Goal: Task Accomplishment & Management: Complete application form

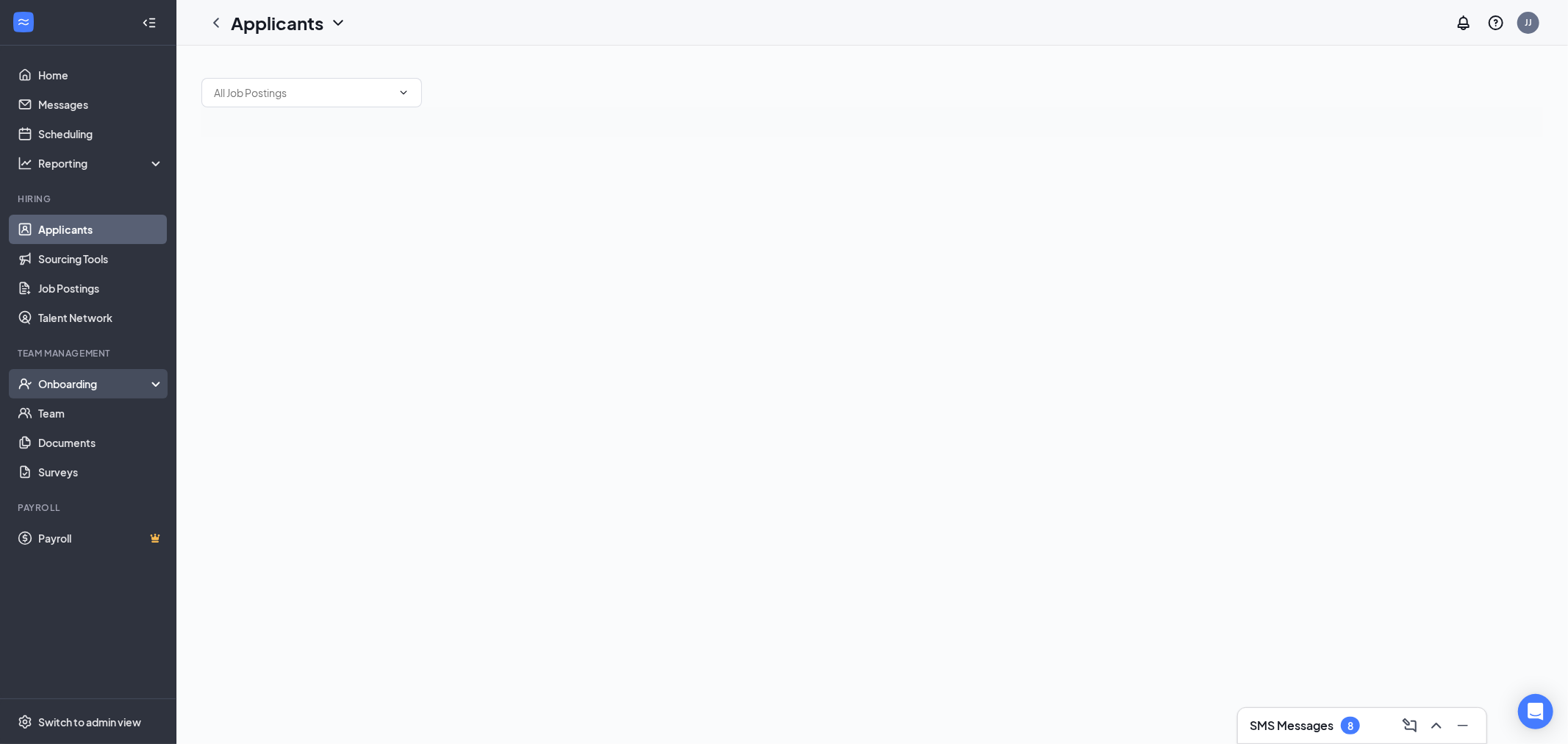
click at [63, 386] on div "Onboarding" at bounding box center [94, 384] width 114 height 15
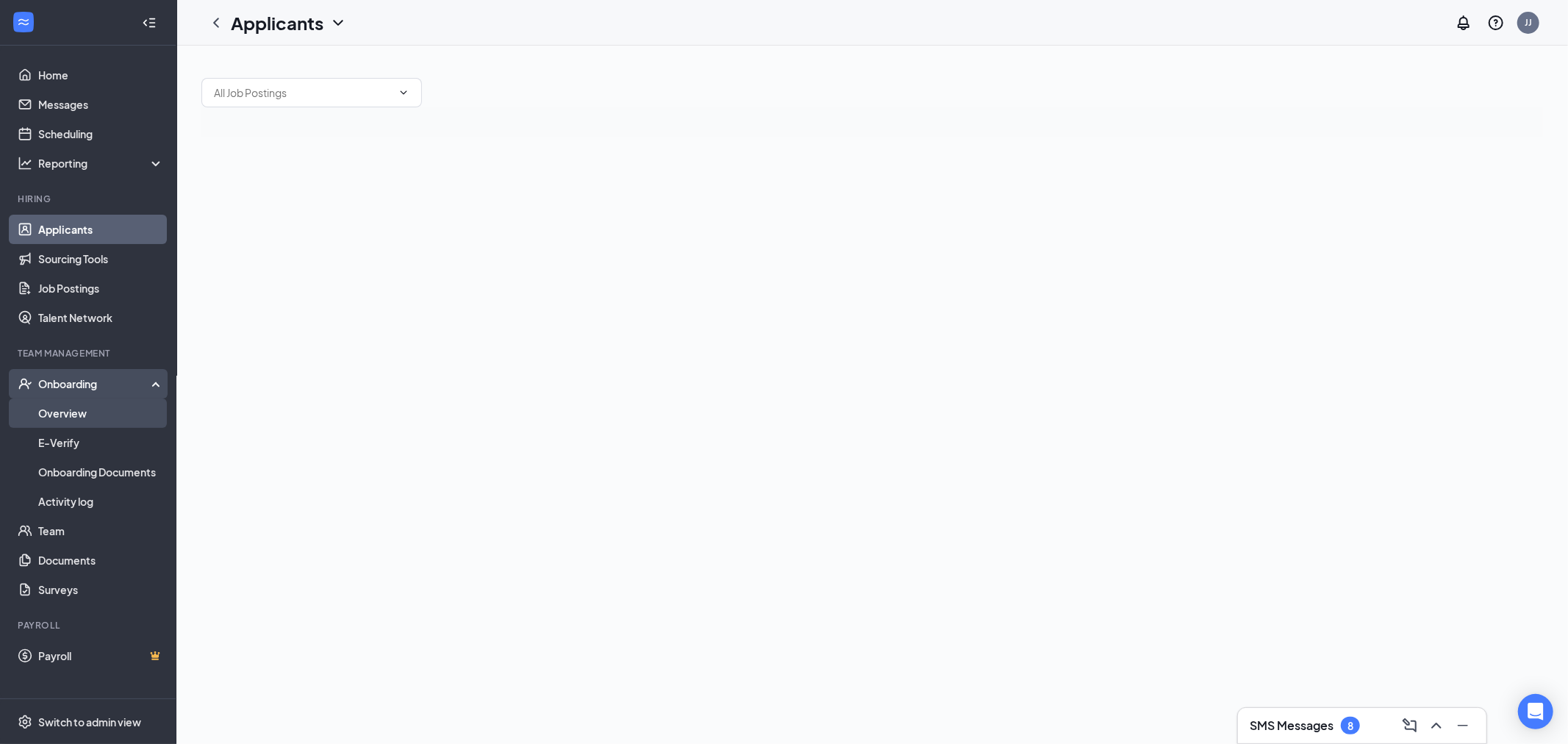
click at [64, 409] on link "Overview" at bounding box center [100, 413] width 126 height 29
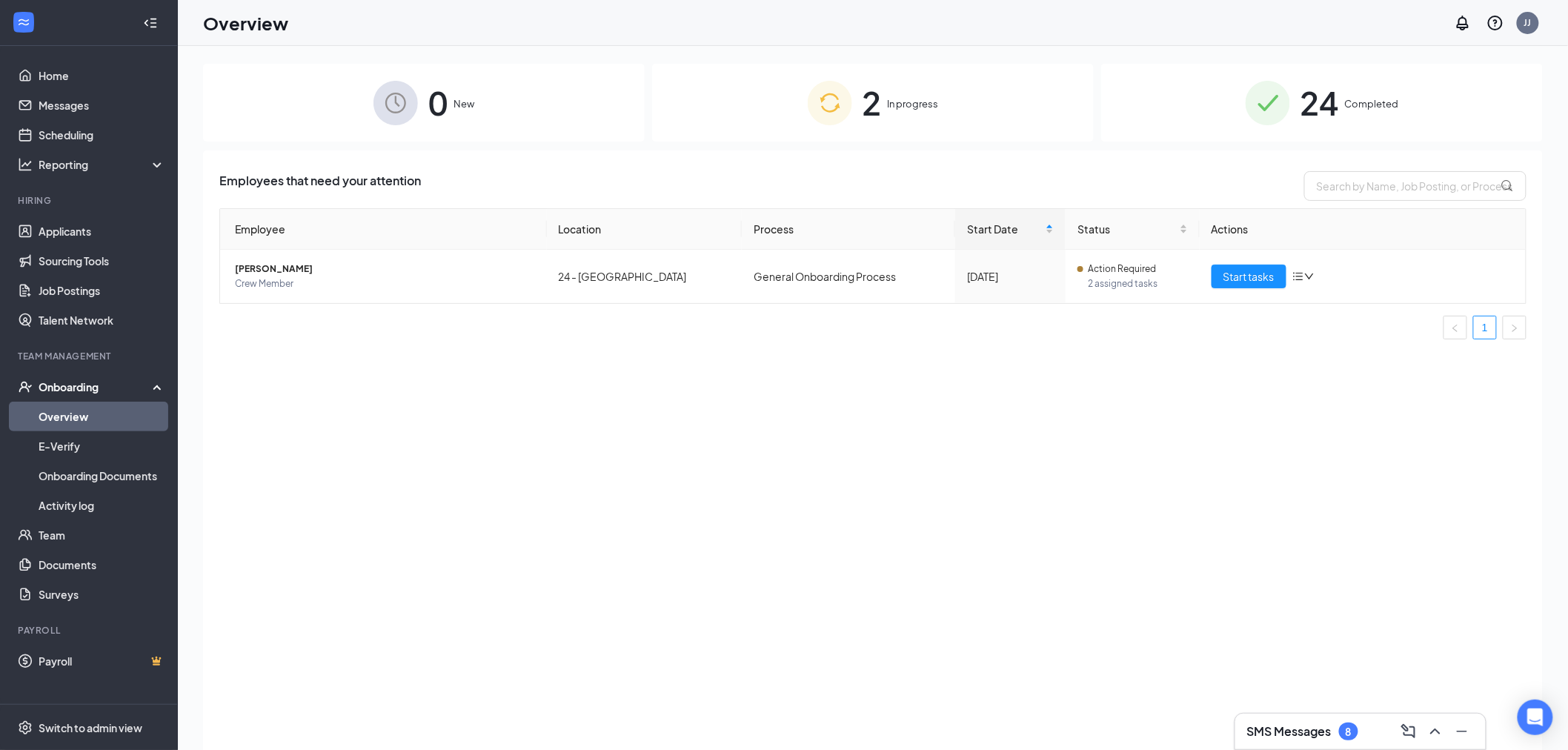
click at [84, 389] on div "Onboarding" at bounding box center [95, 387] width 114 height 15
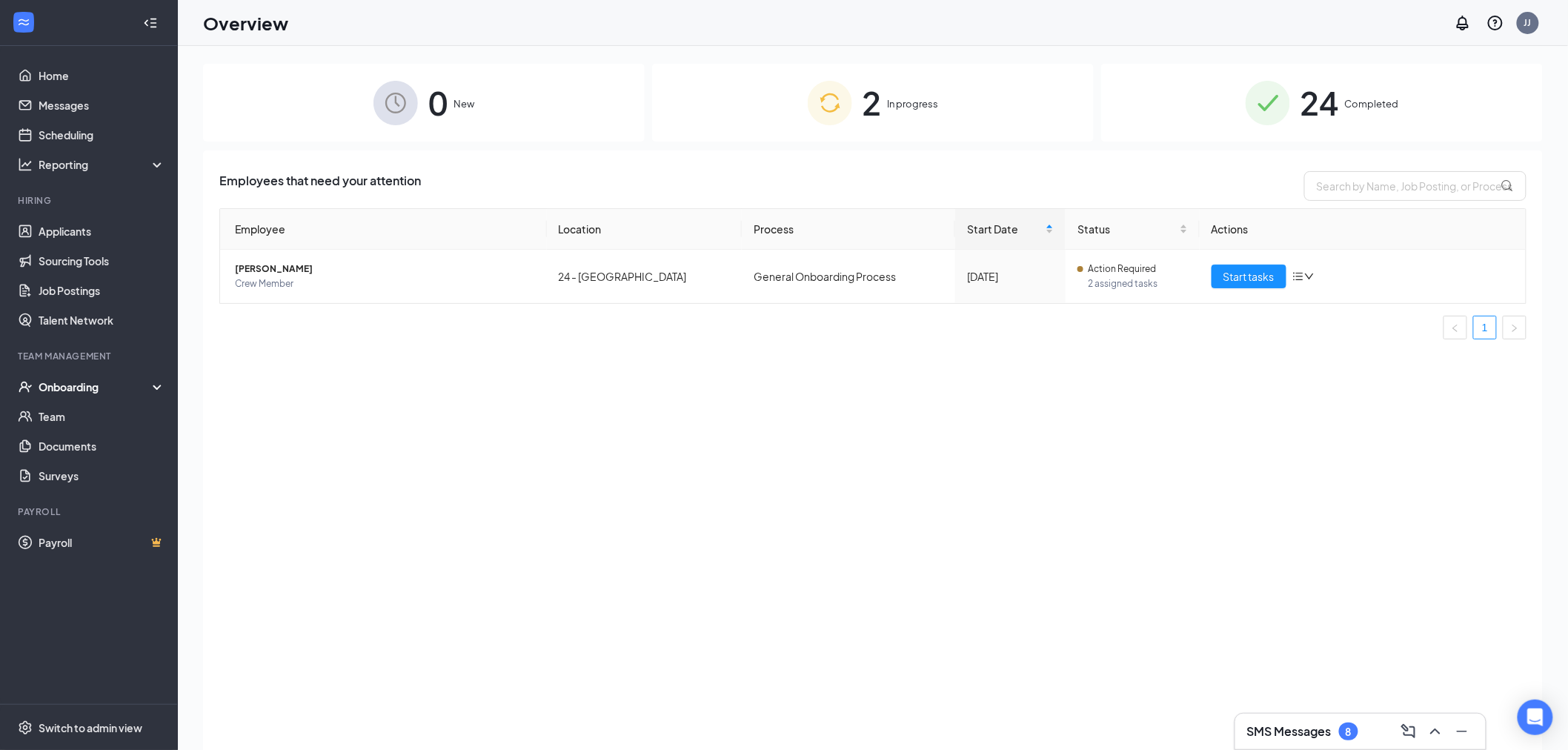
click at [84, 389] on div "Onboarding" at bounding box center [95, 387] width 114 height 15
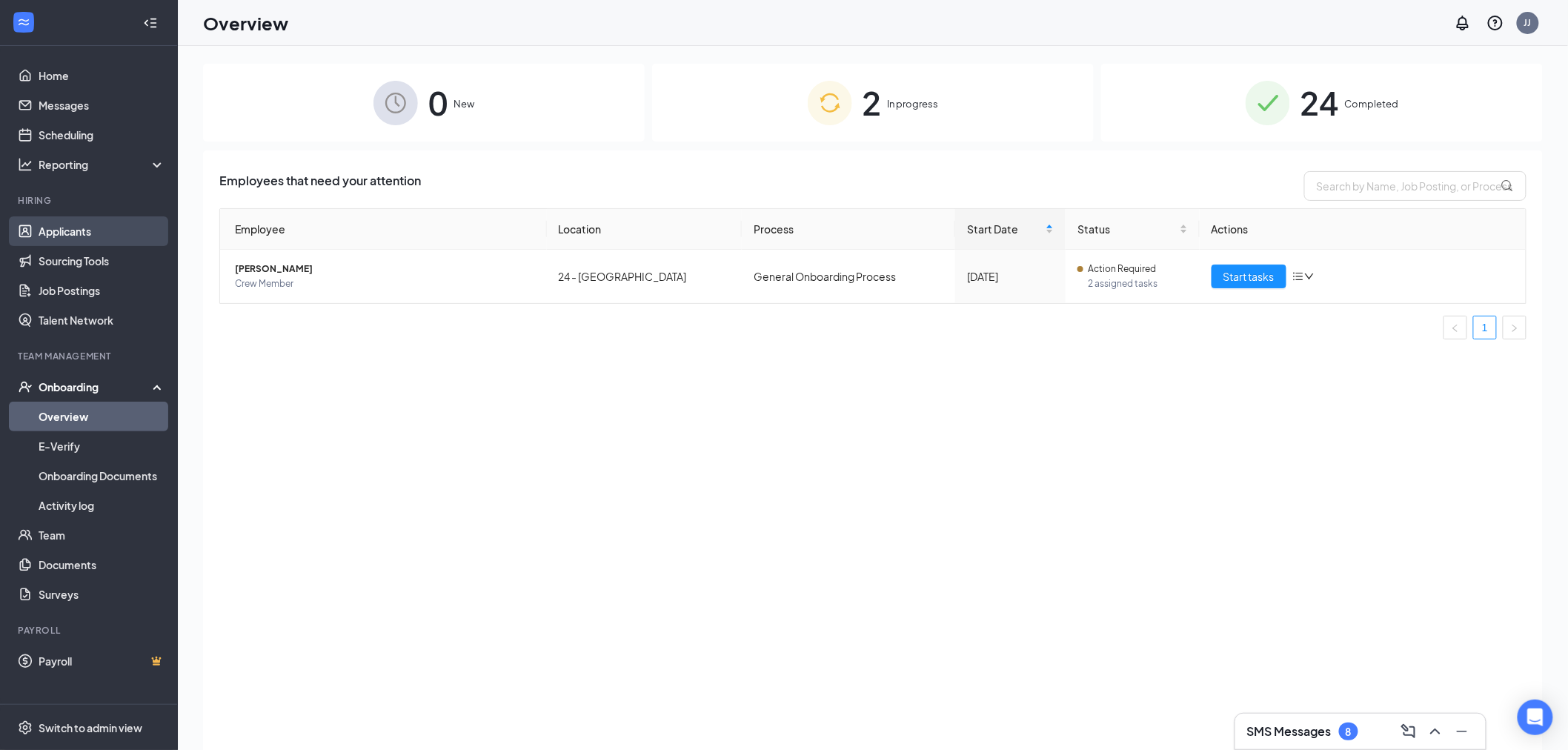
click at [93, 228] on link "Applicants" at bounding box center [101, 231] width 127 height 29
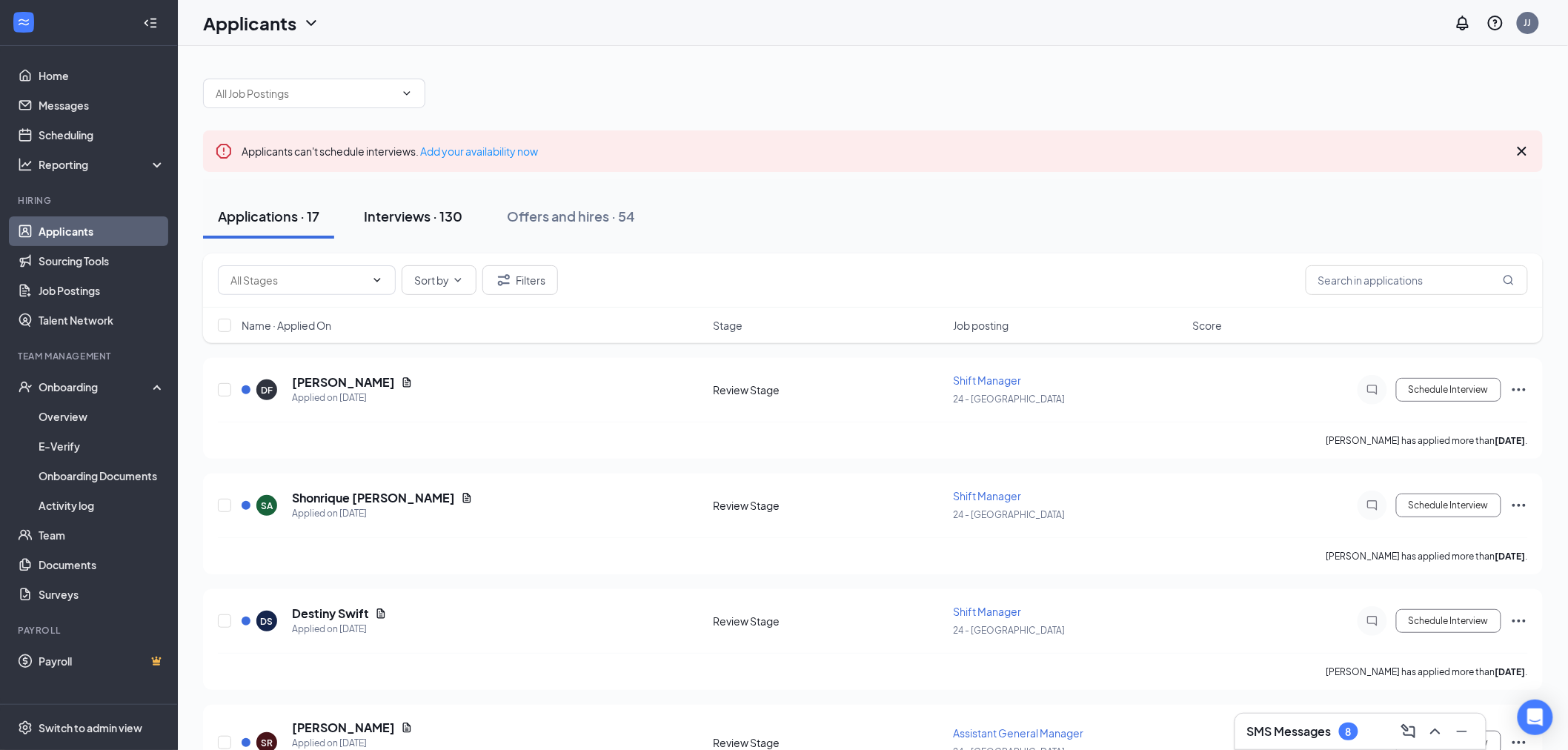
click at [422, 215] on div "Interviews · 130" at bounding box center [413, 216] width 98 height 19
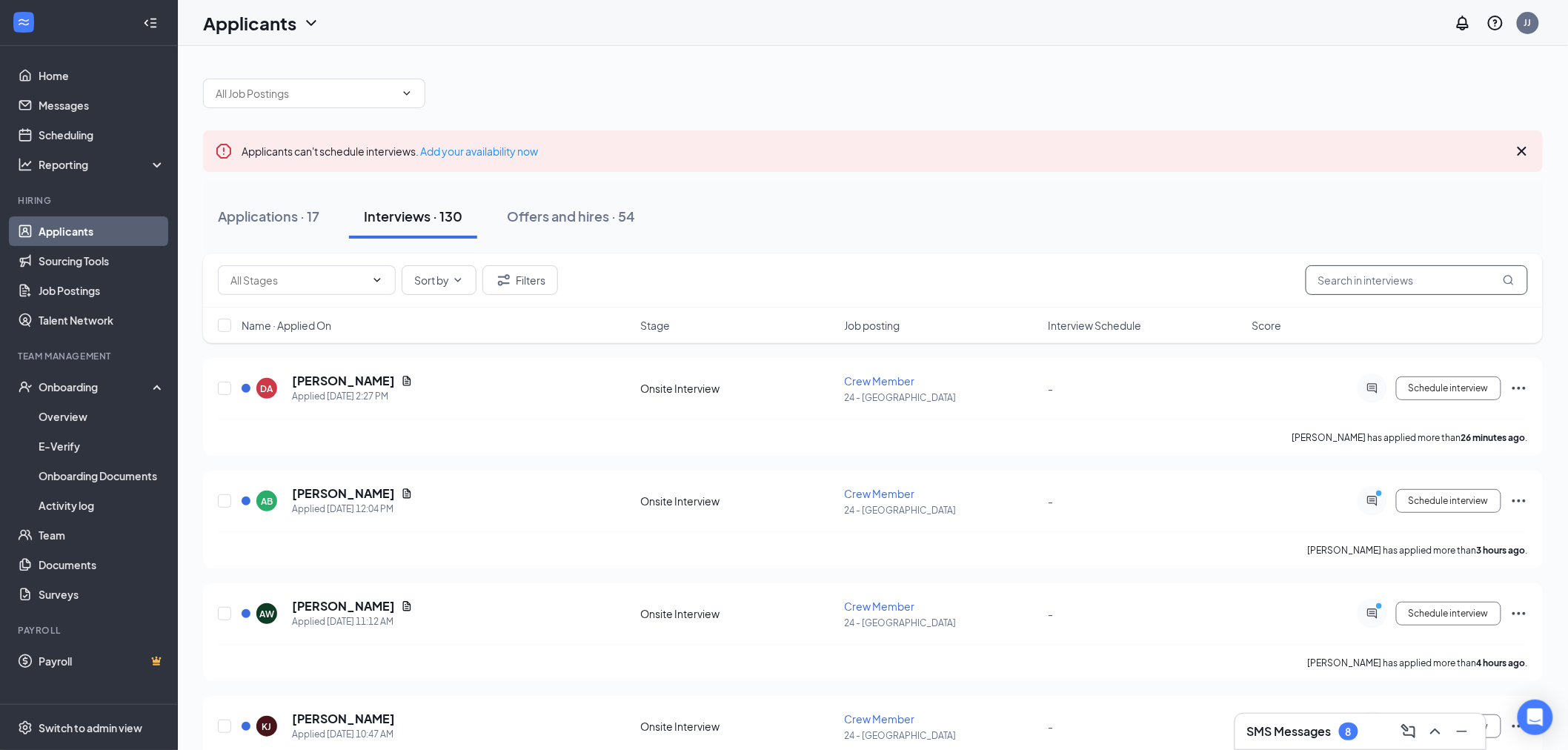
click at [1344, 280] on input "text" at bounding box center [1417, 280] width 223 height 29
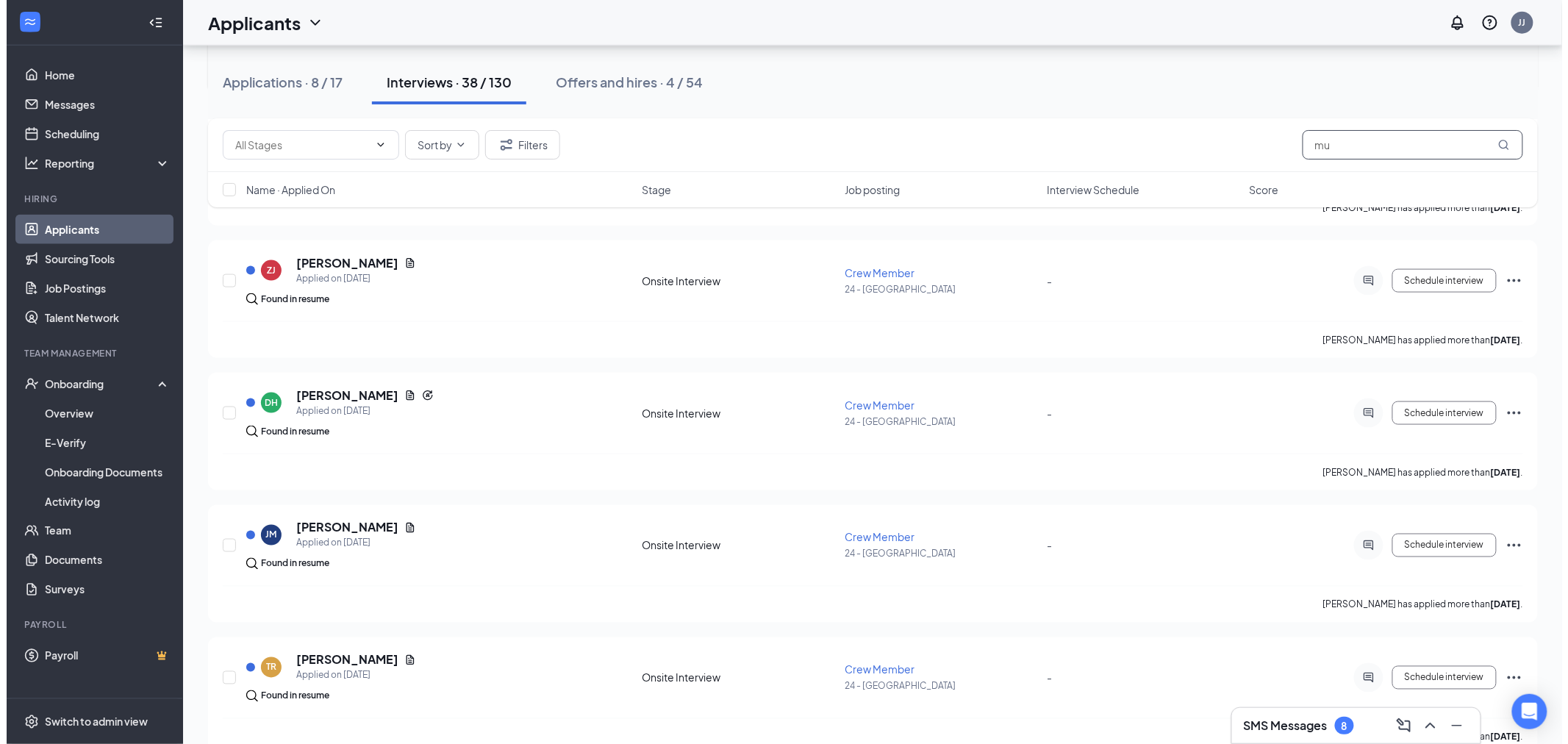
scroll to position [653, 0]
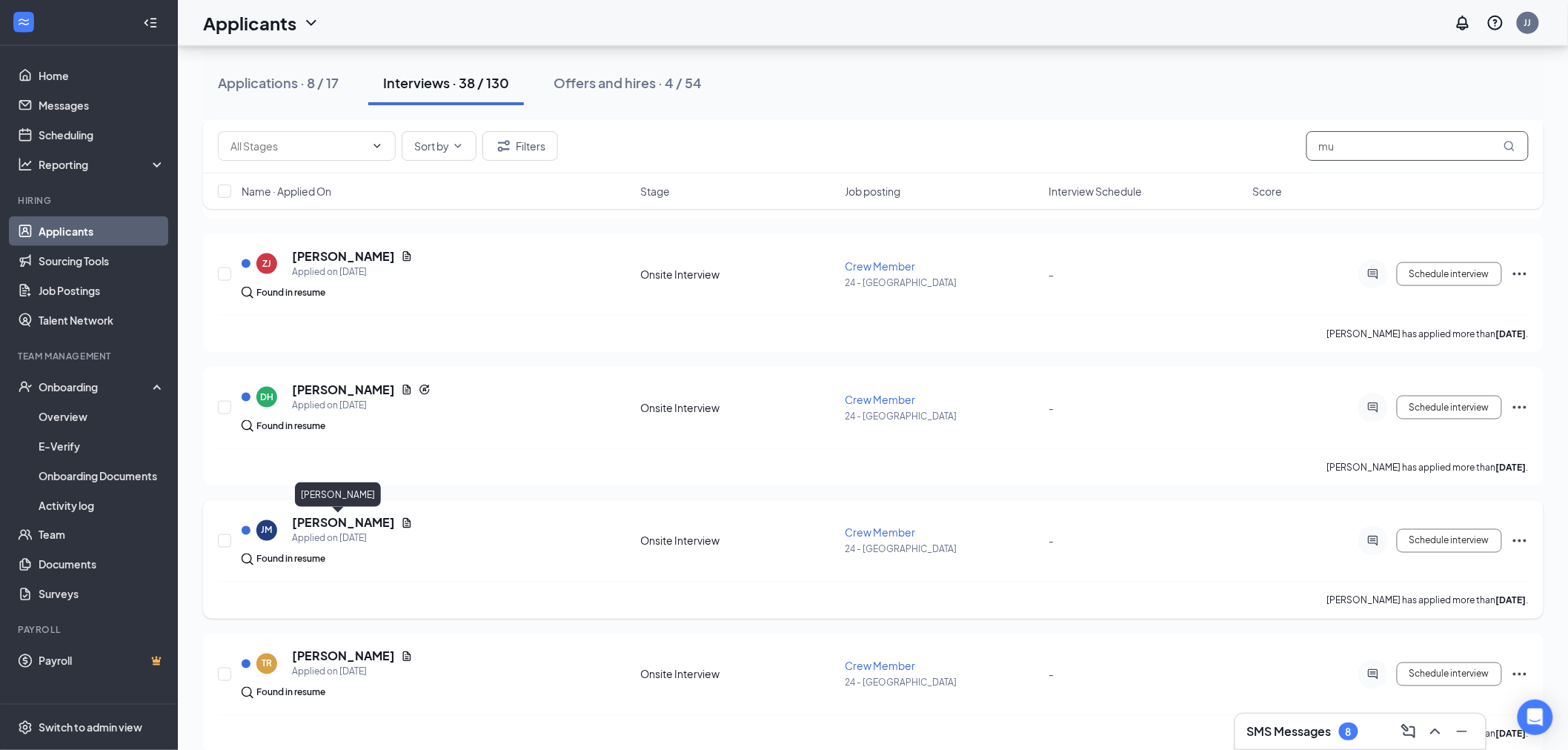
type input "mu"
click at [324, 519] on h5 "[PERSON_NAME]" at bounding box center [343, 523] width 103 height 16
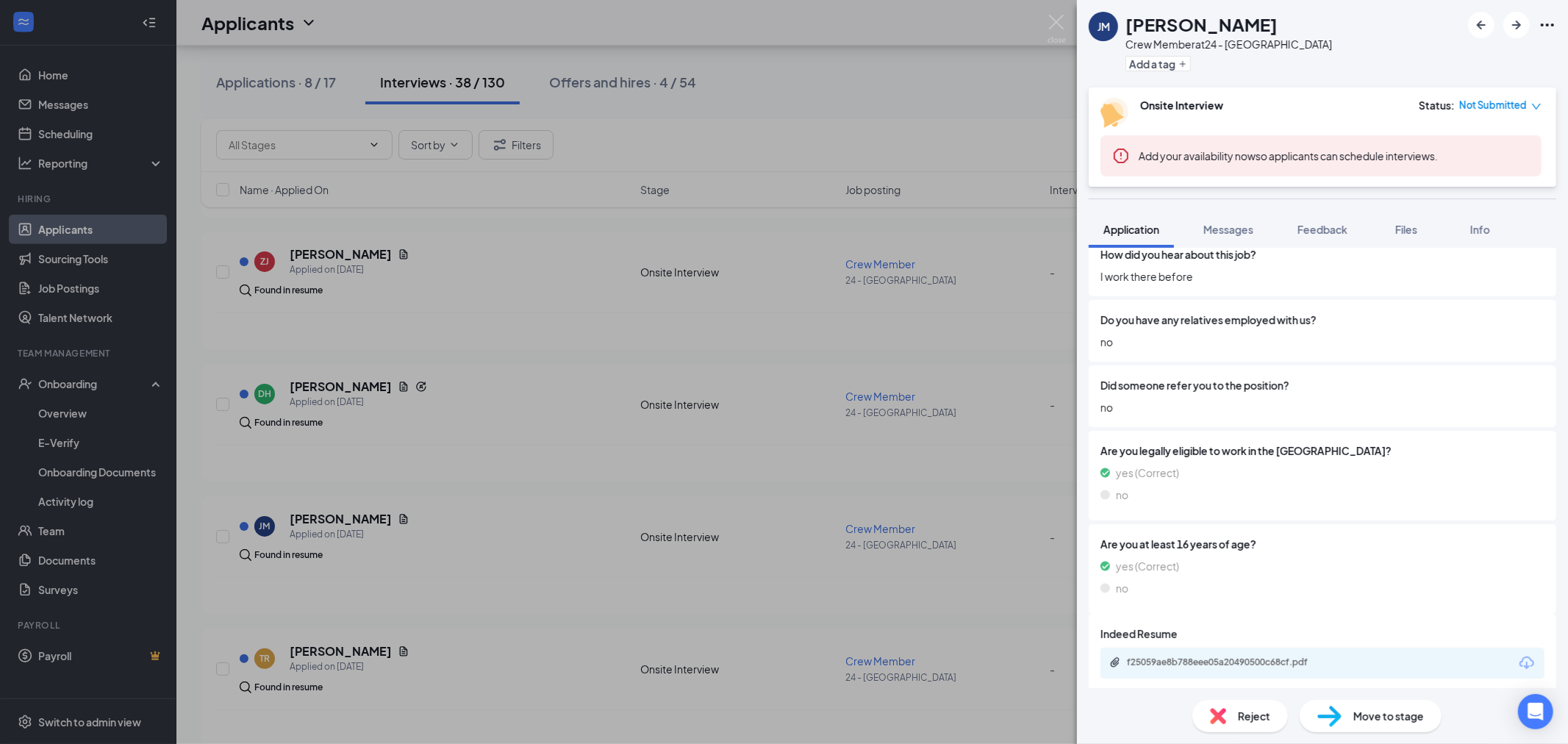
scroll to position [1219, 0]
click at [1350, 711] on div "Move to stage" at bounding box center [1371, 716] width 142 height 33
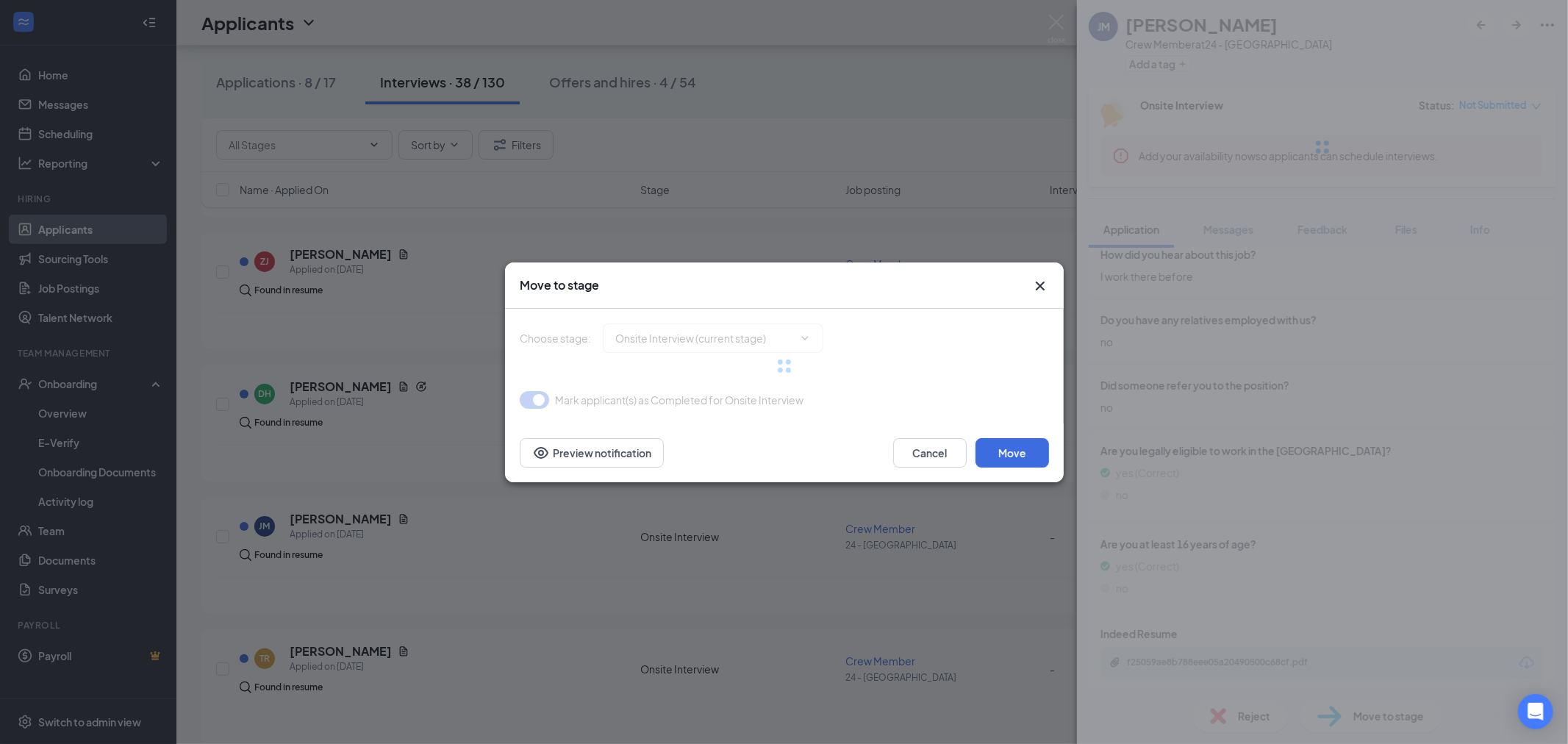
type input "Hiring Complete (final stage)"
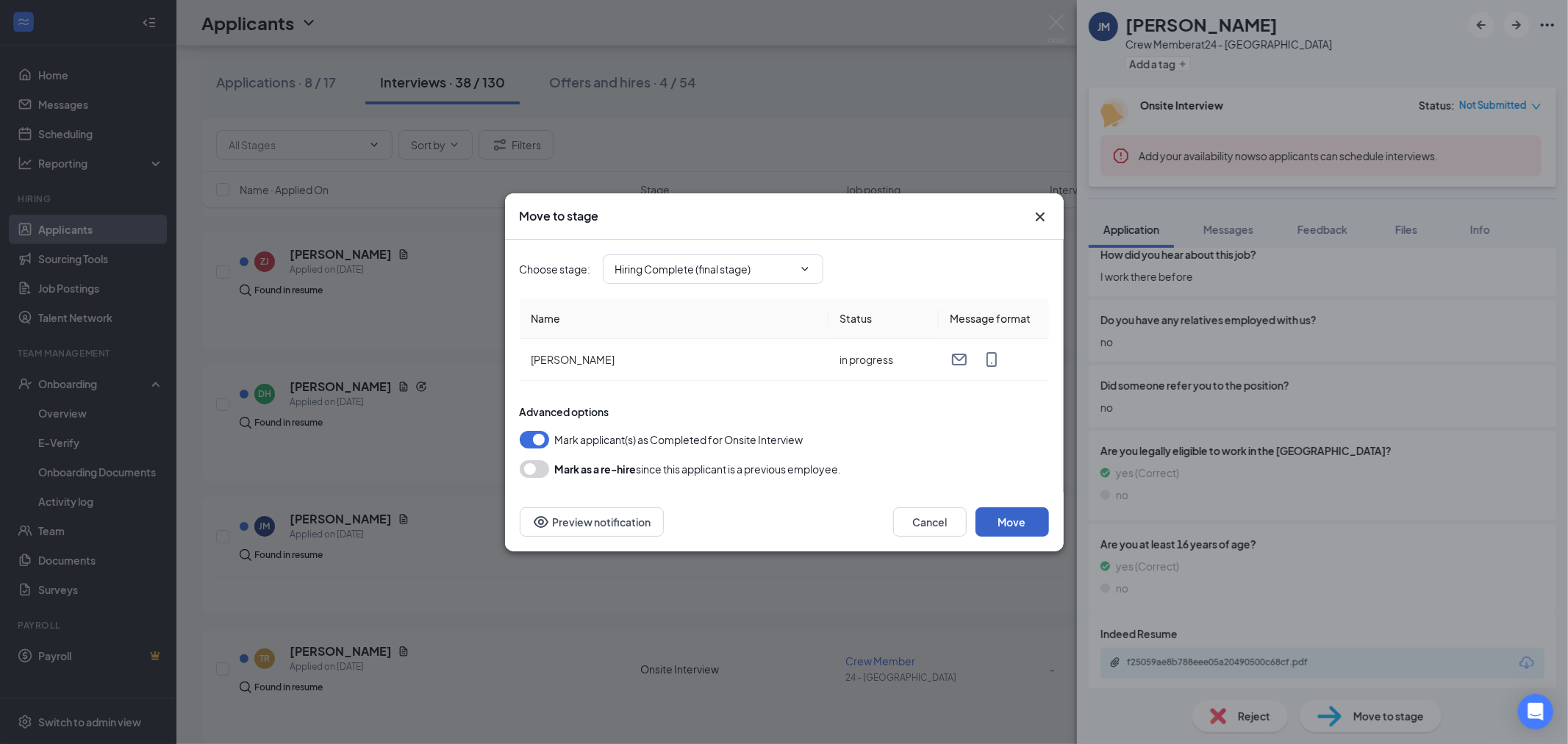
click at [1034, 529] on button "Move" at bounding box center [1012, 521] width 74 height 29
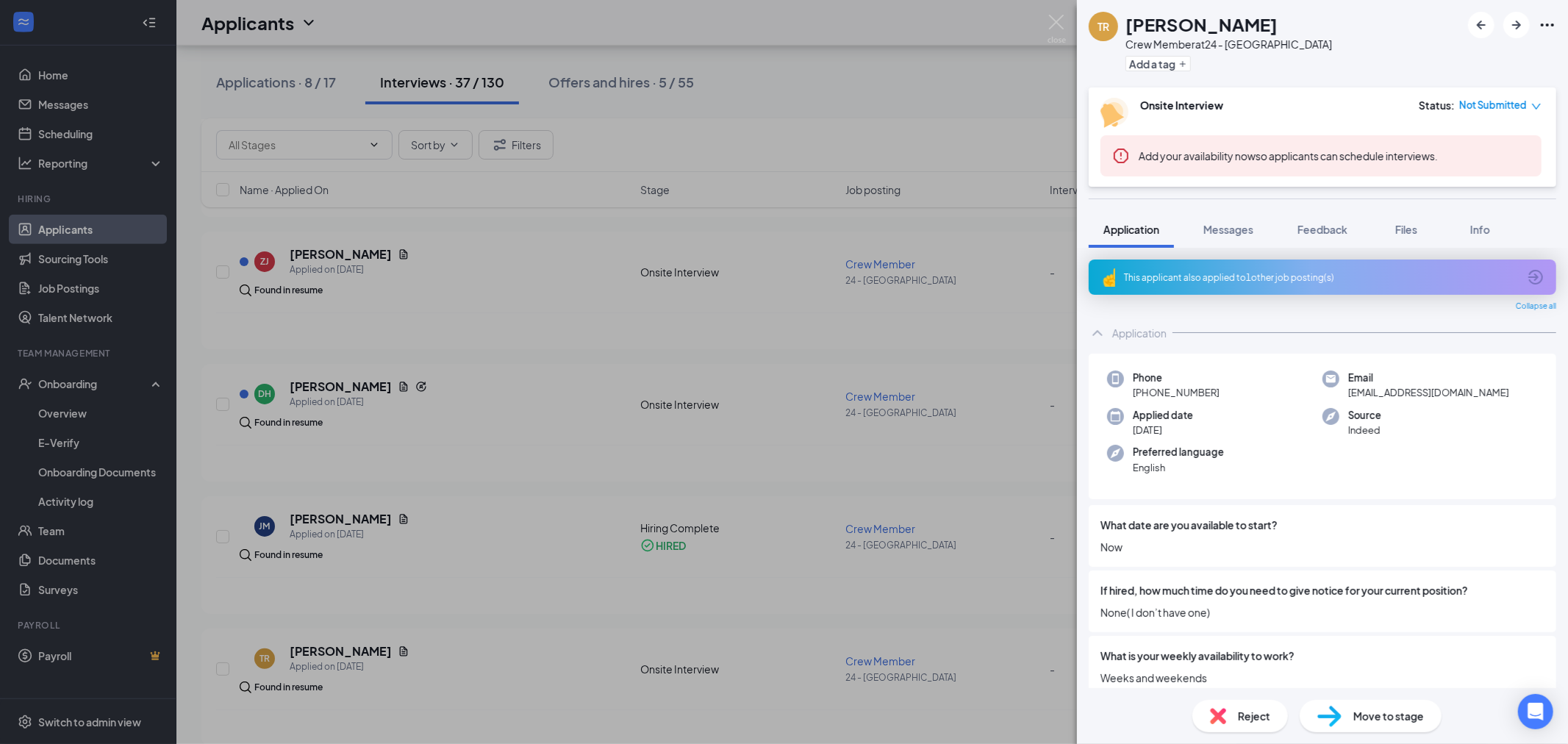
click at [136, 390] on div "TR Toni-Lynn Randolph Crew Member at 24 - Gray Highway Add a tag Onsite Intervi…" at bounding box center [784, 372] width 1568 height 744
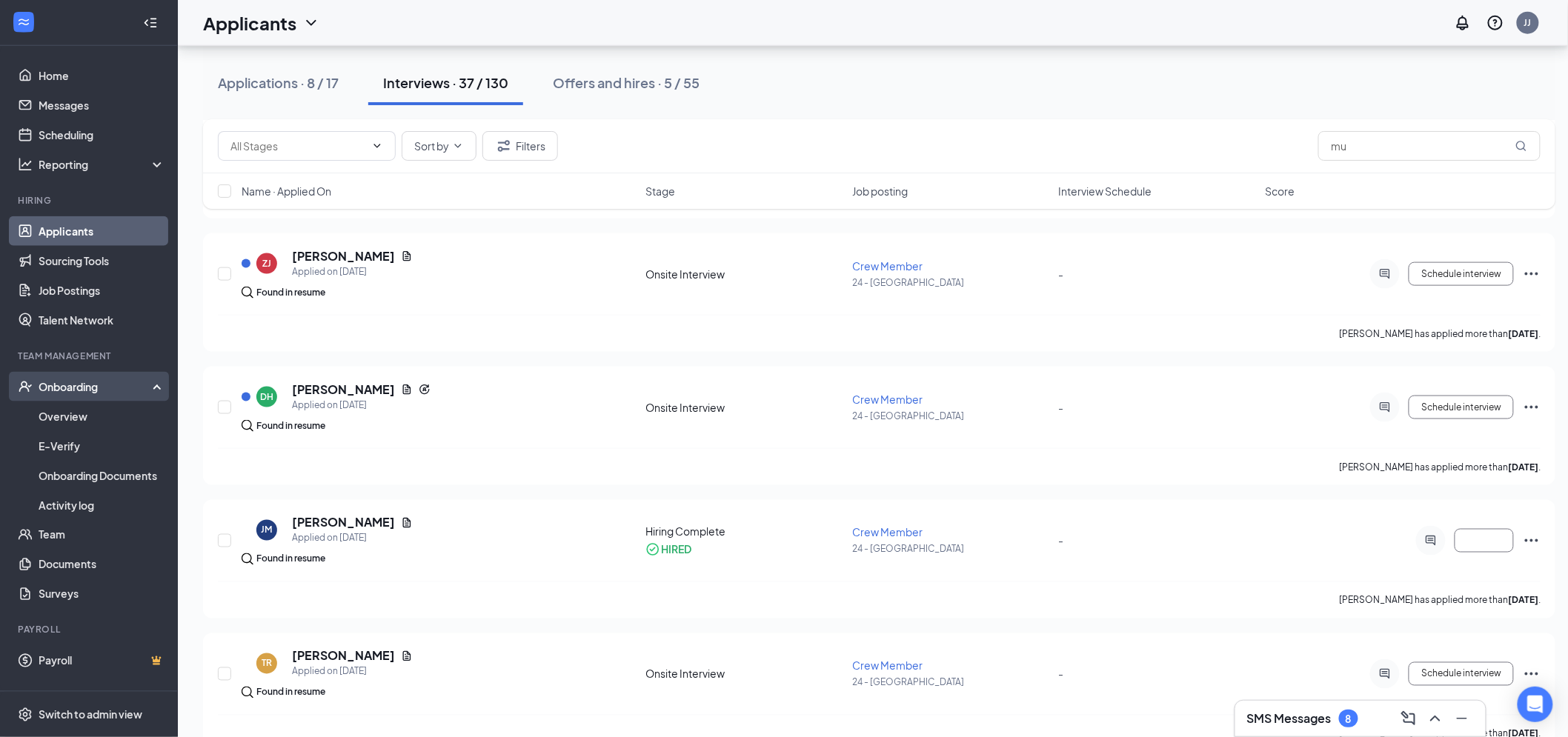
click at [121, 380] on div "Onboarding" at bounding box center [95, 387] width 114 height 15
click at [110, 388] on div "Onboarding" at bounding box center [95, 387] width 114 height 15
click at [91, 413] on link "Overview" at bounding box center [101, 416] width 127 height 29
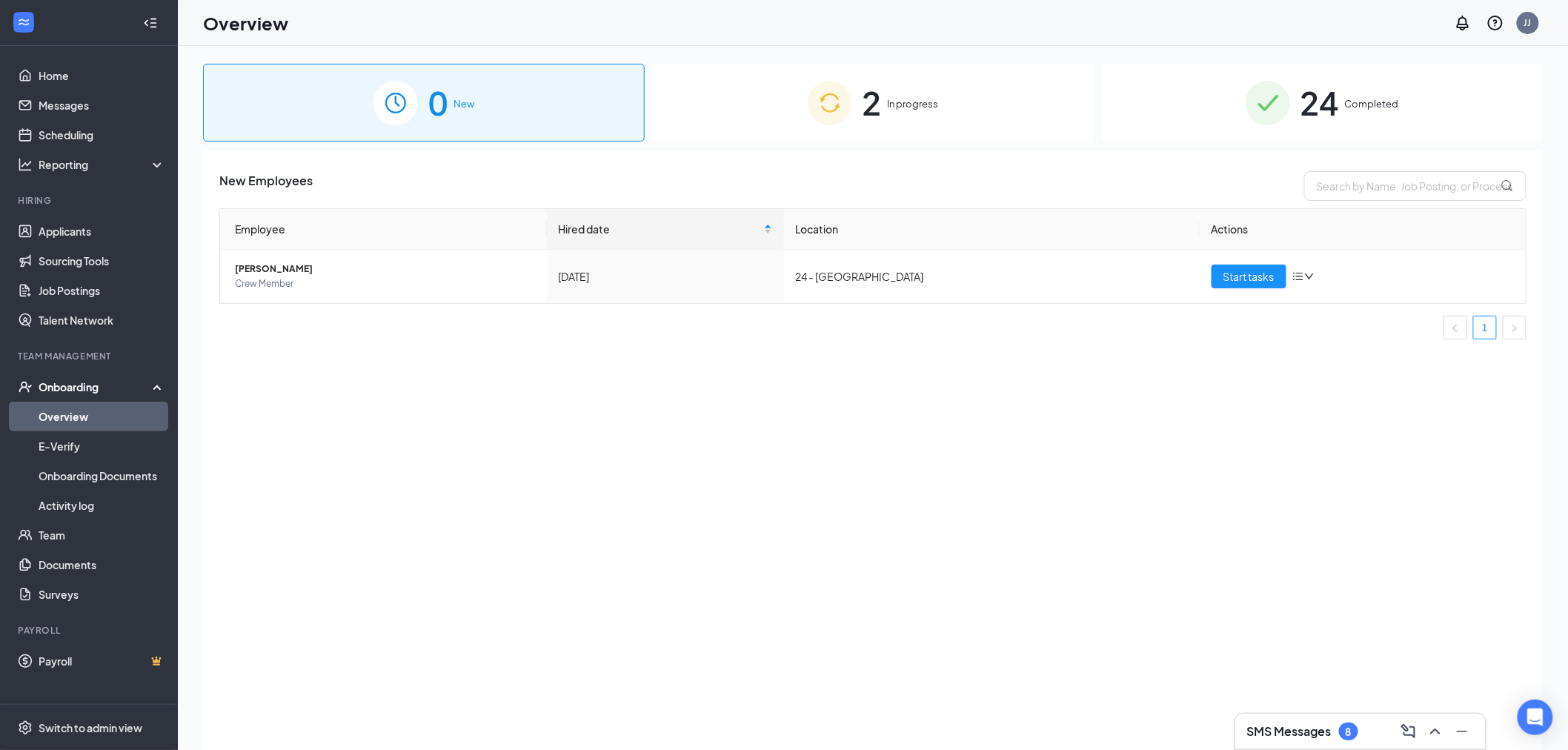
click at [885, 102] on div "2 In progress" at bounding box center [873, 103] width 442 height 78
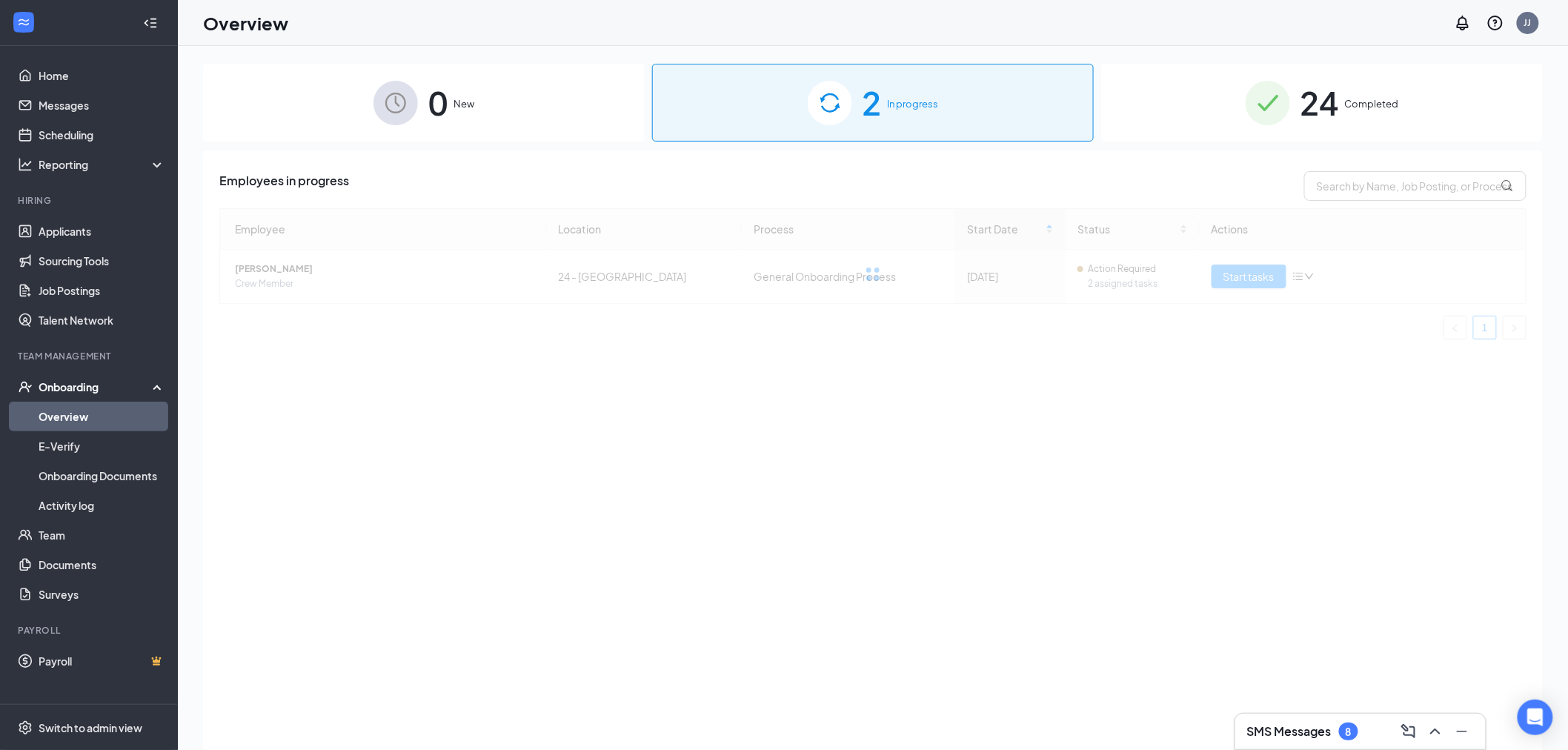
click at [491, 109] on div "0 New" at bounding box center [424, 103] width 442 height 78
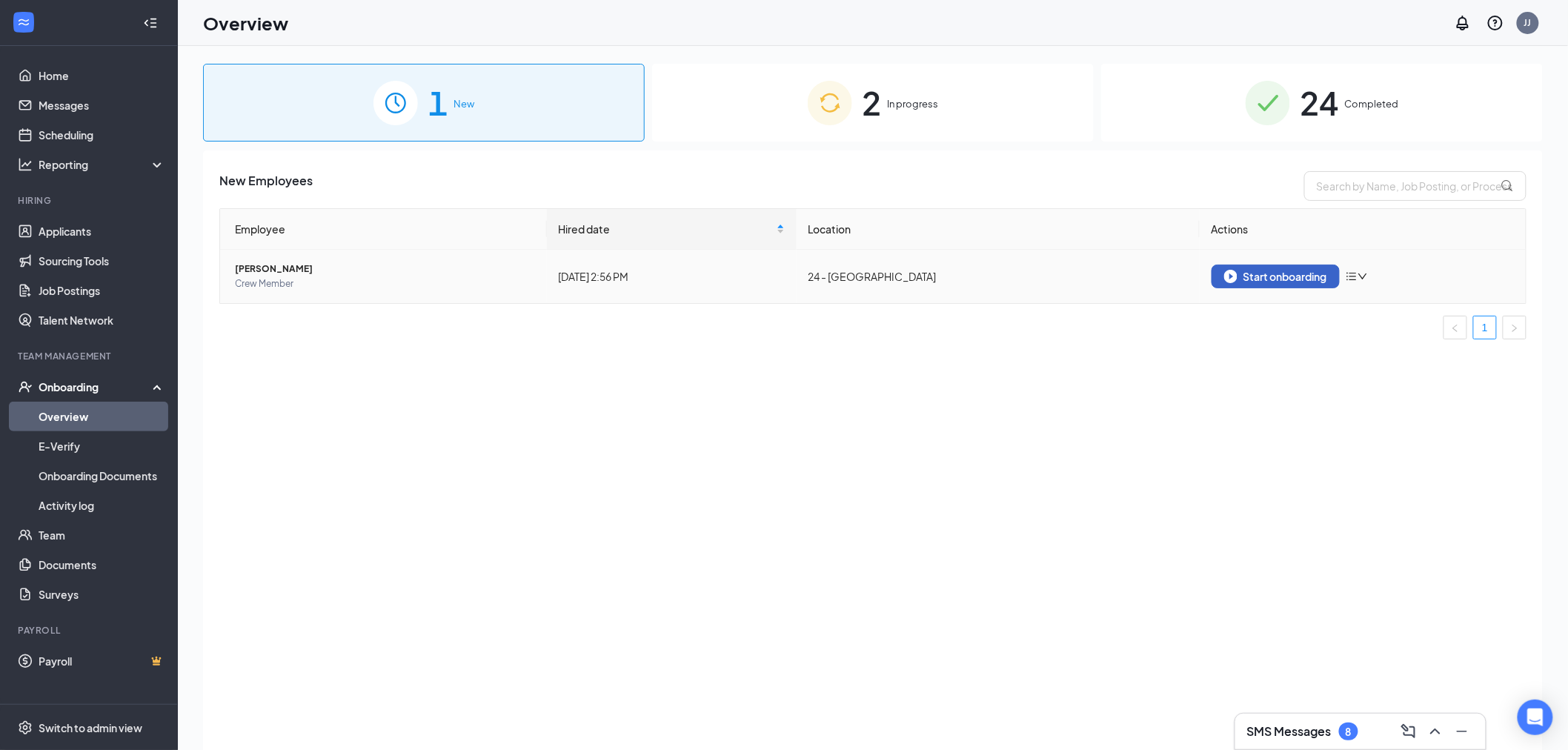
click at [1297, 280] on div "Start onboarding" at bounding box center [1276, 276] width 103 height 13
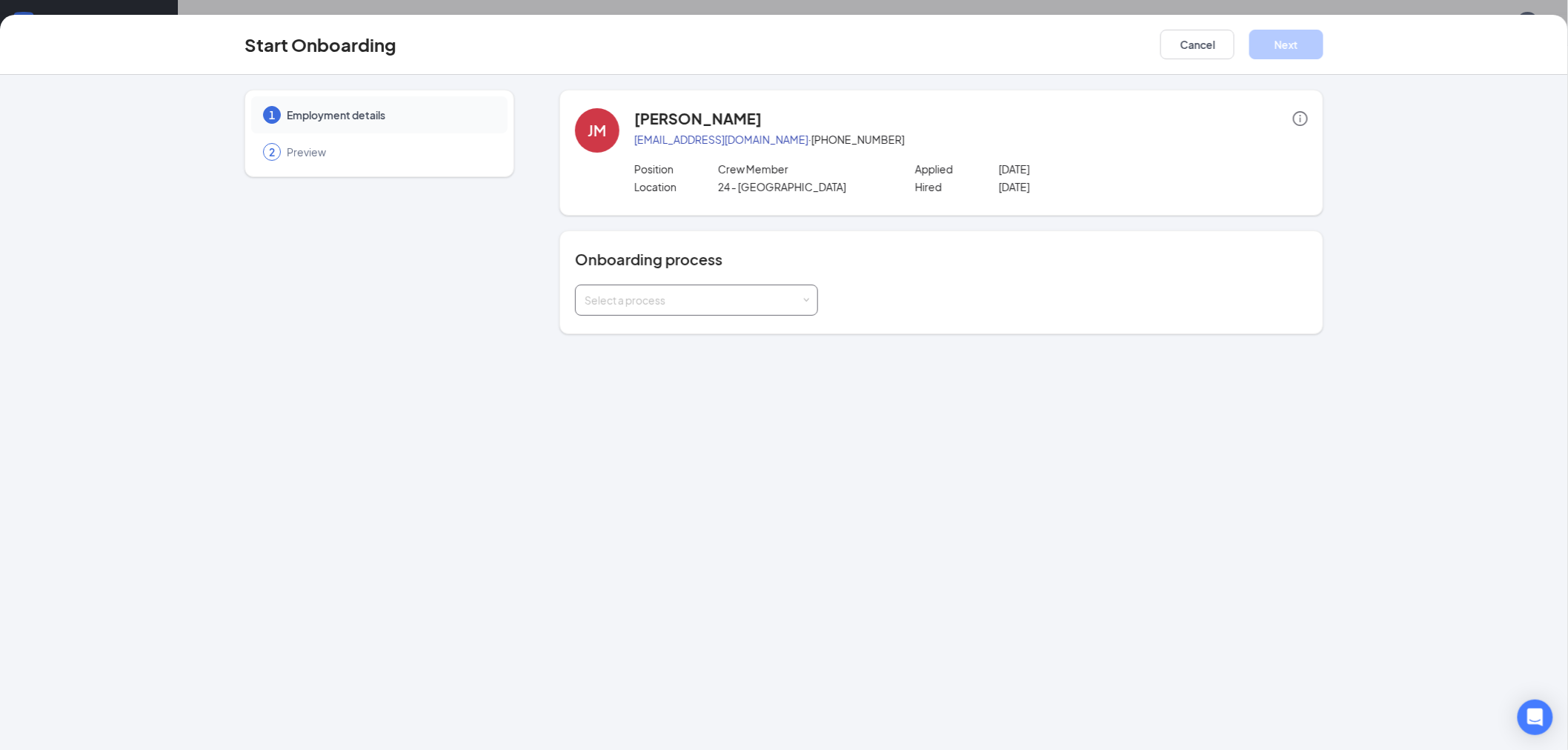
click at [717, 303] on div "Select a process" at bounding box center [693, 300] width 217 height 15
click at [679, 331] on span "General Onboarding Process" at bounding box center [652, 330] width 142 height 13
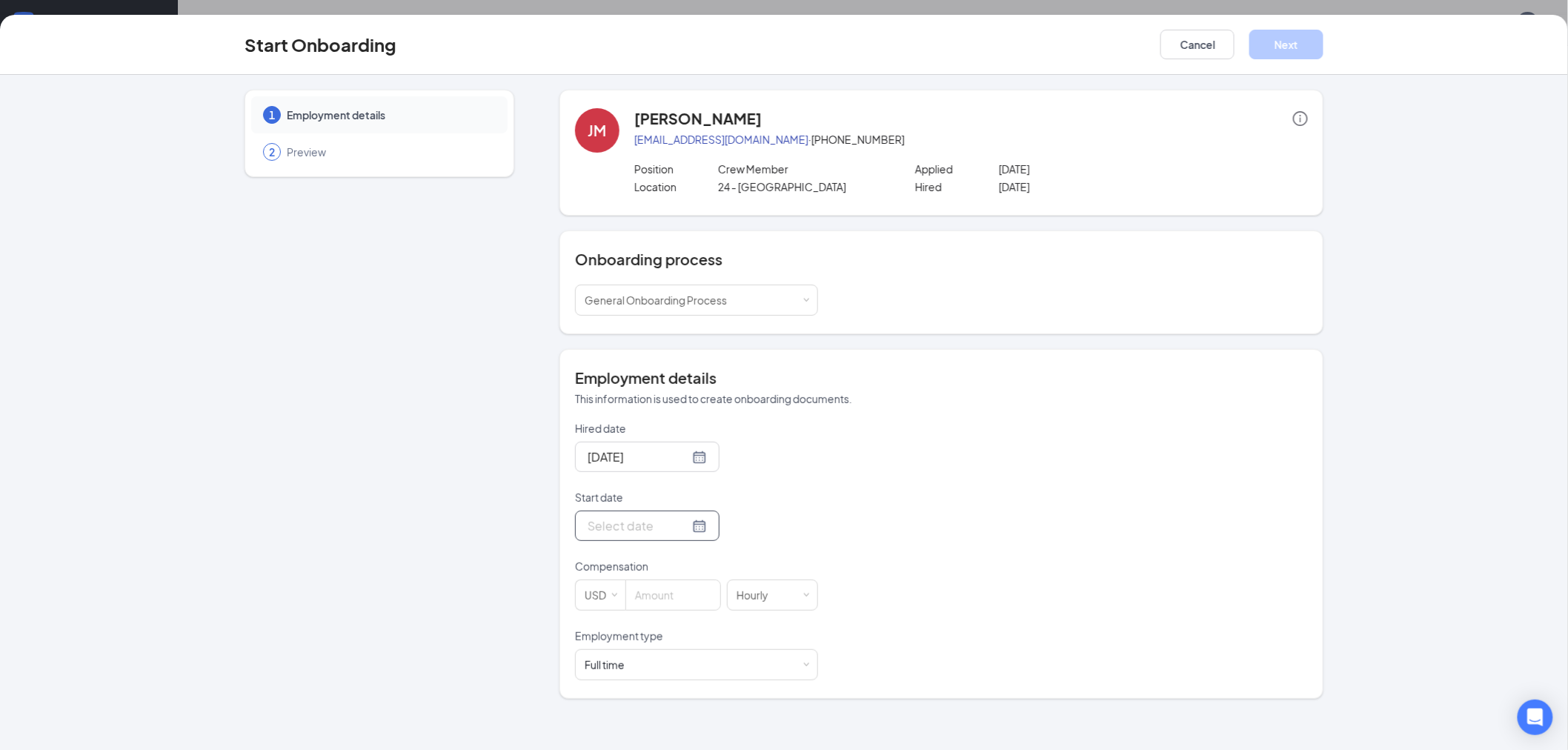
click at [635, 527] on input "Start date" at bounding box center [638, 525] width 101 height 19
click at [681, 493] on link "Today" at bounding box center [679, 492] width 31 height 13
type input "Oct 15, 2025"
click at [647, 601] on input at bounding box center [674, 595] width 94 height 29
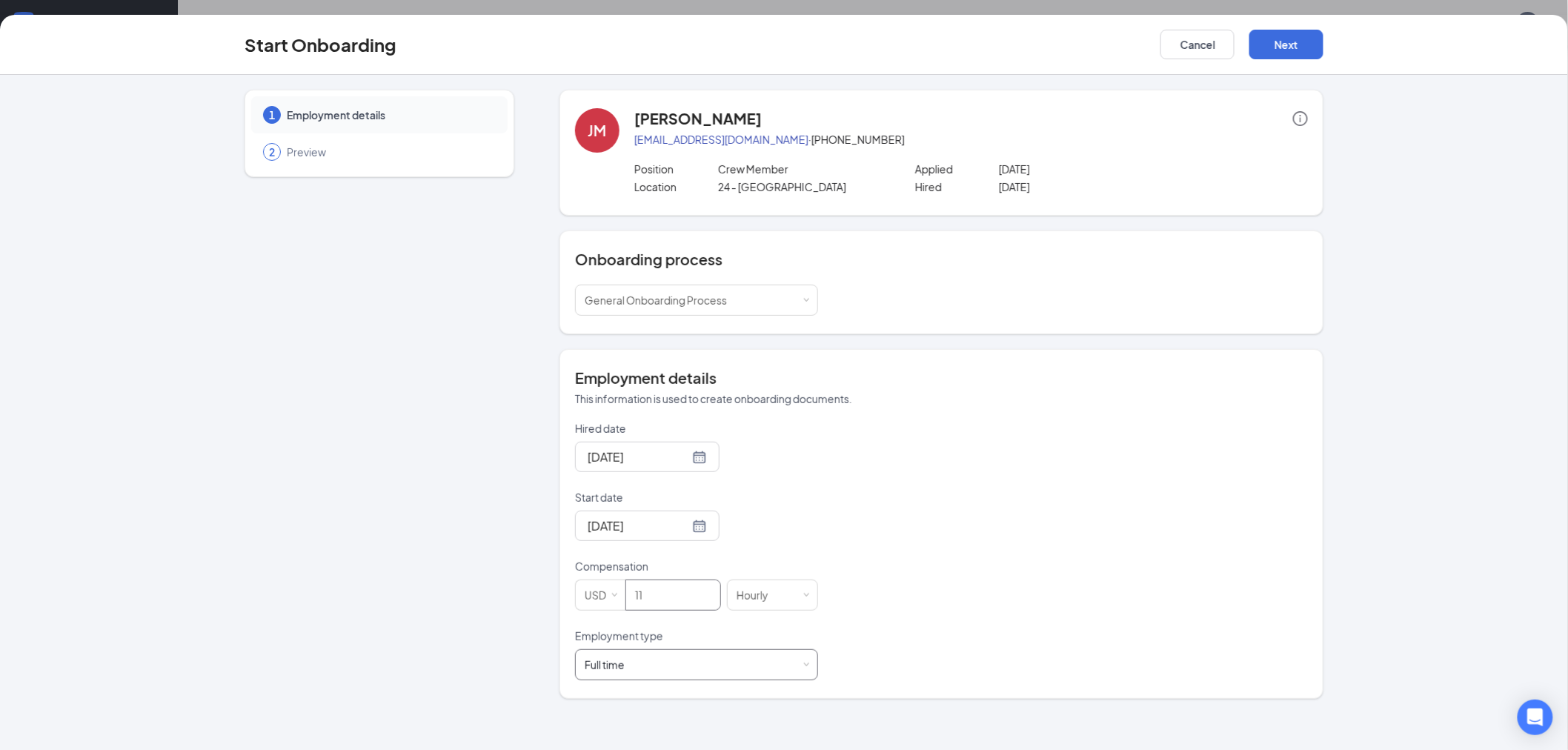
type input "11"
click at [801, 675] on div "Full time Works 30+ hours per week and is reasonably expected to work" at bounding box center [697, 664] width 224 height 29
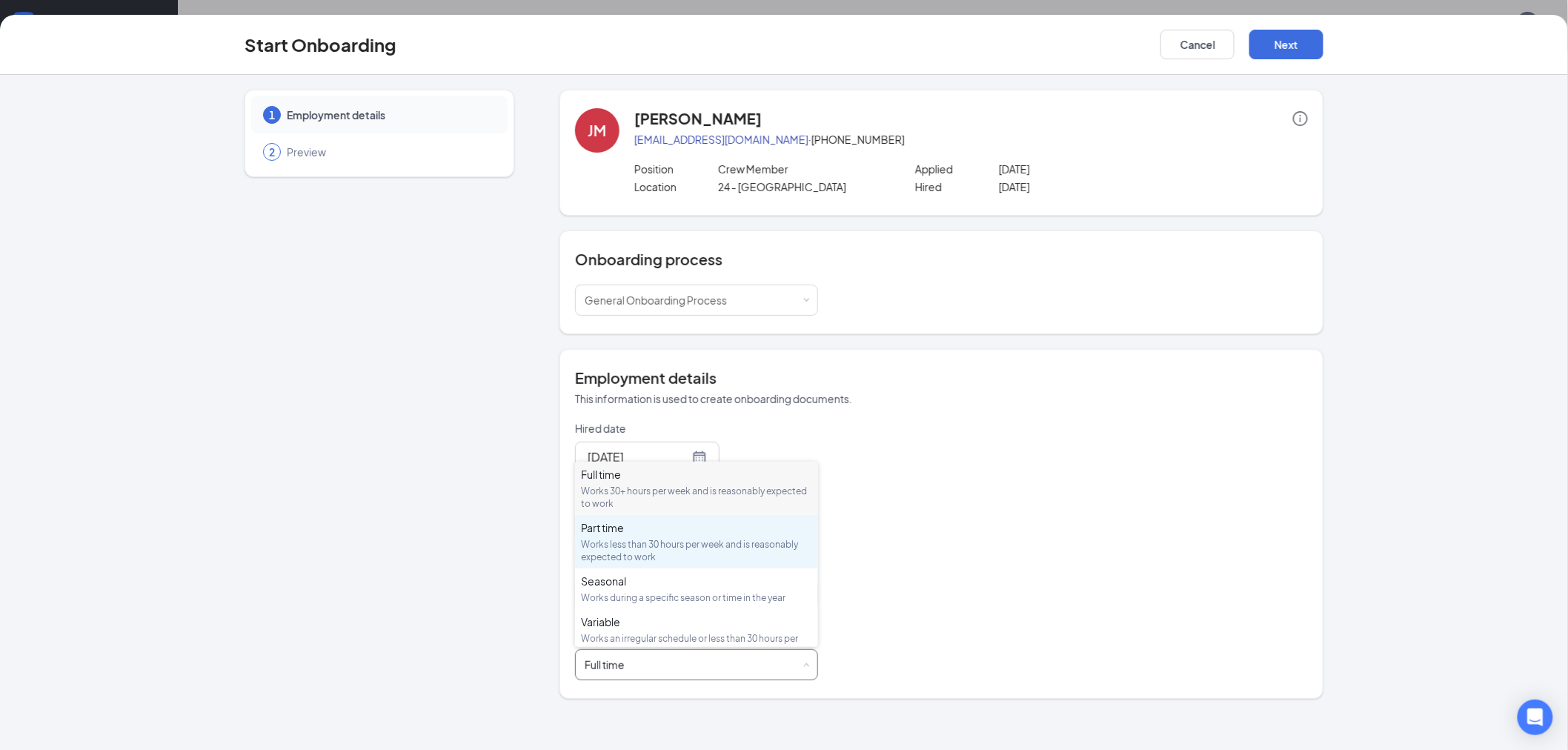
click at [683, 533] on div "Part time" at bounding box center [697, 527] width 232 height 15
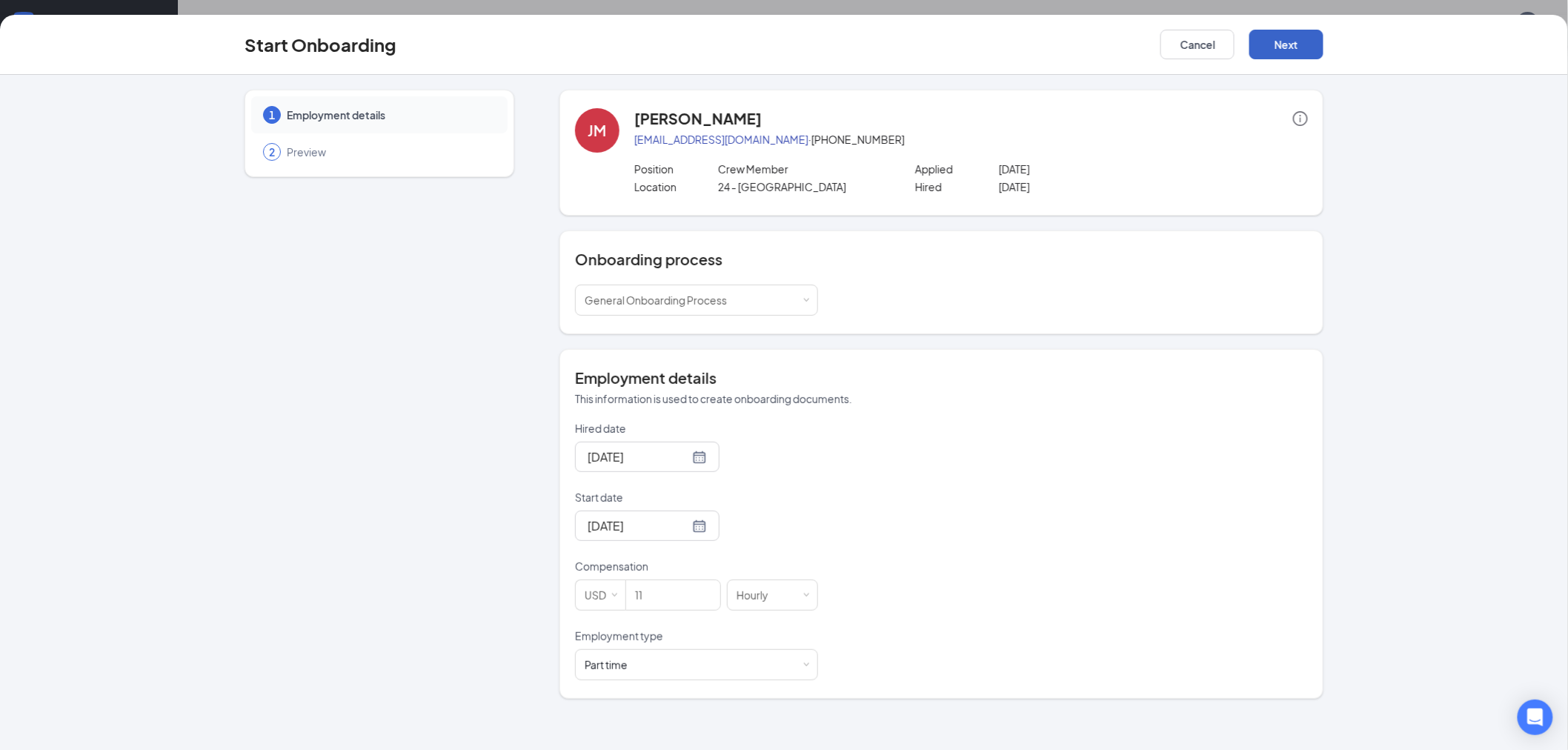
click at [1307, 48] on button "Next" at bounding box center [1287, 43] width 75 height 29
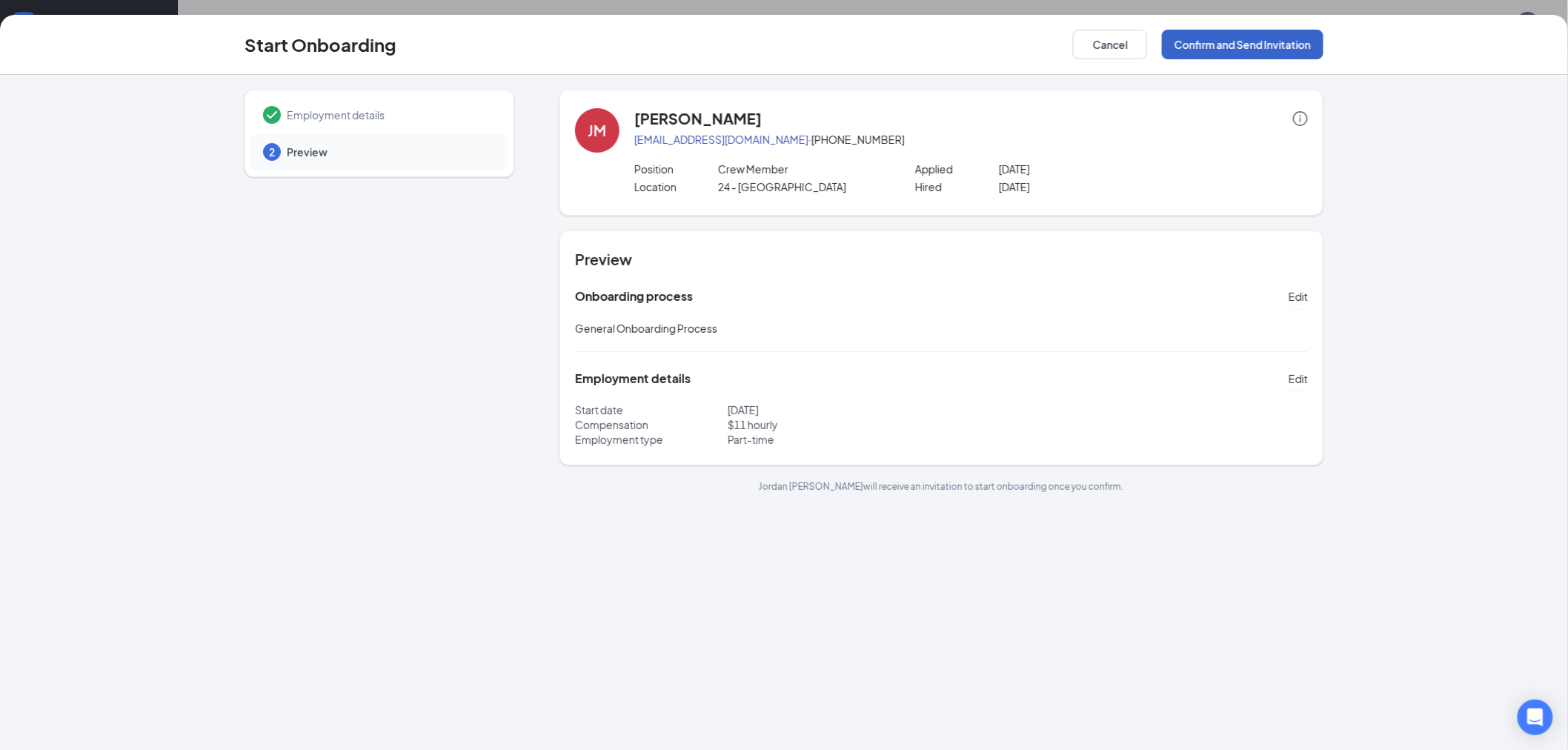
click at [1307, 48] on button "Confirm and Send Invitation" at bounding box center [1243, 43] width 162 height 29
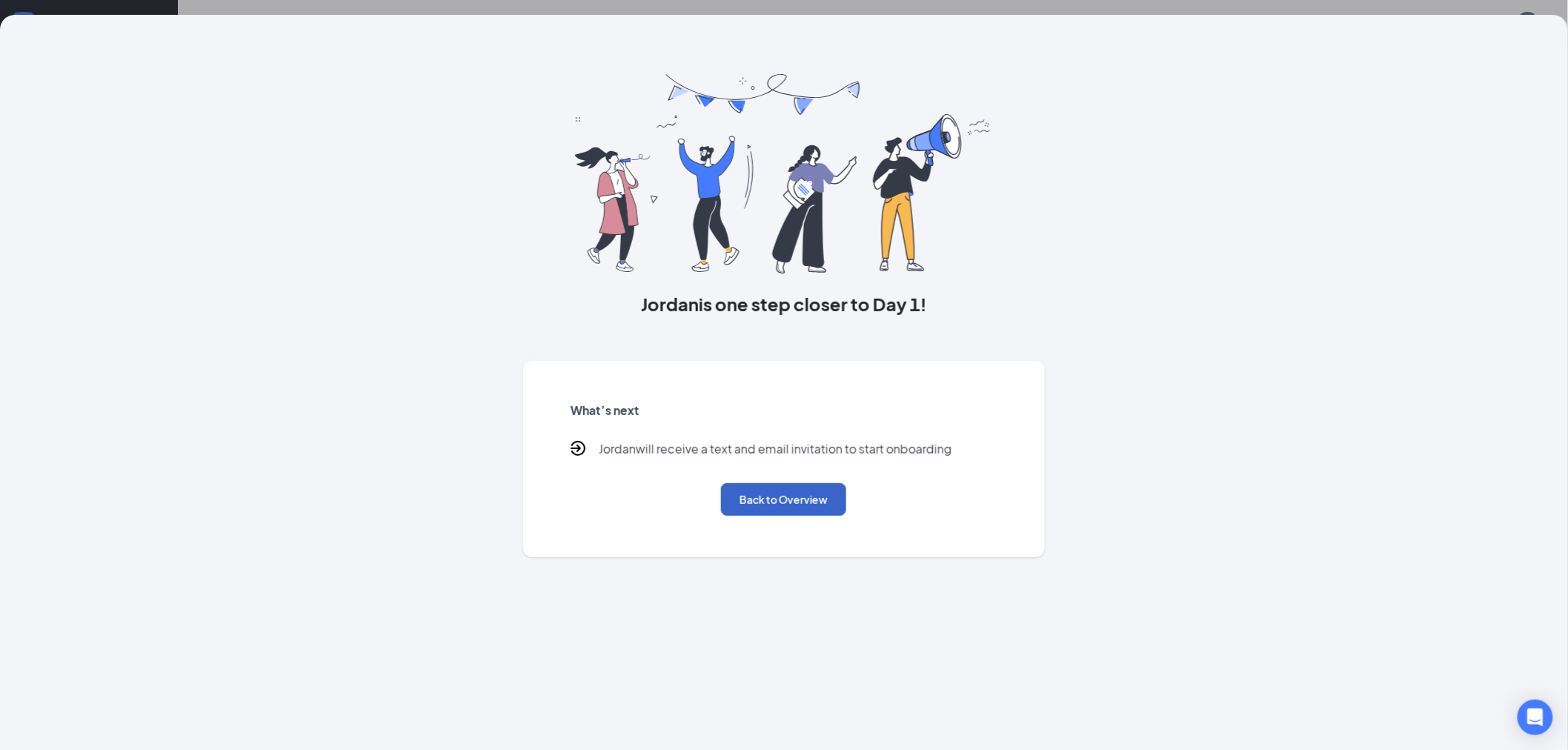
click at [768, 501] on button "Back to Overview" at bounding box center [784, 500] width 125 height 33
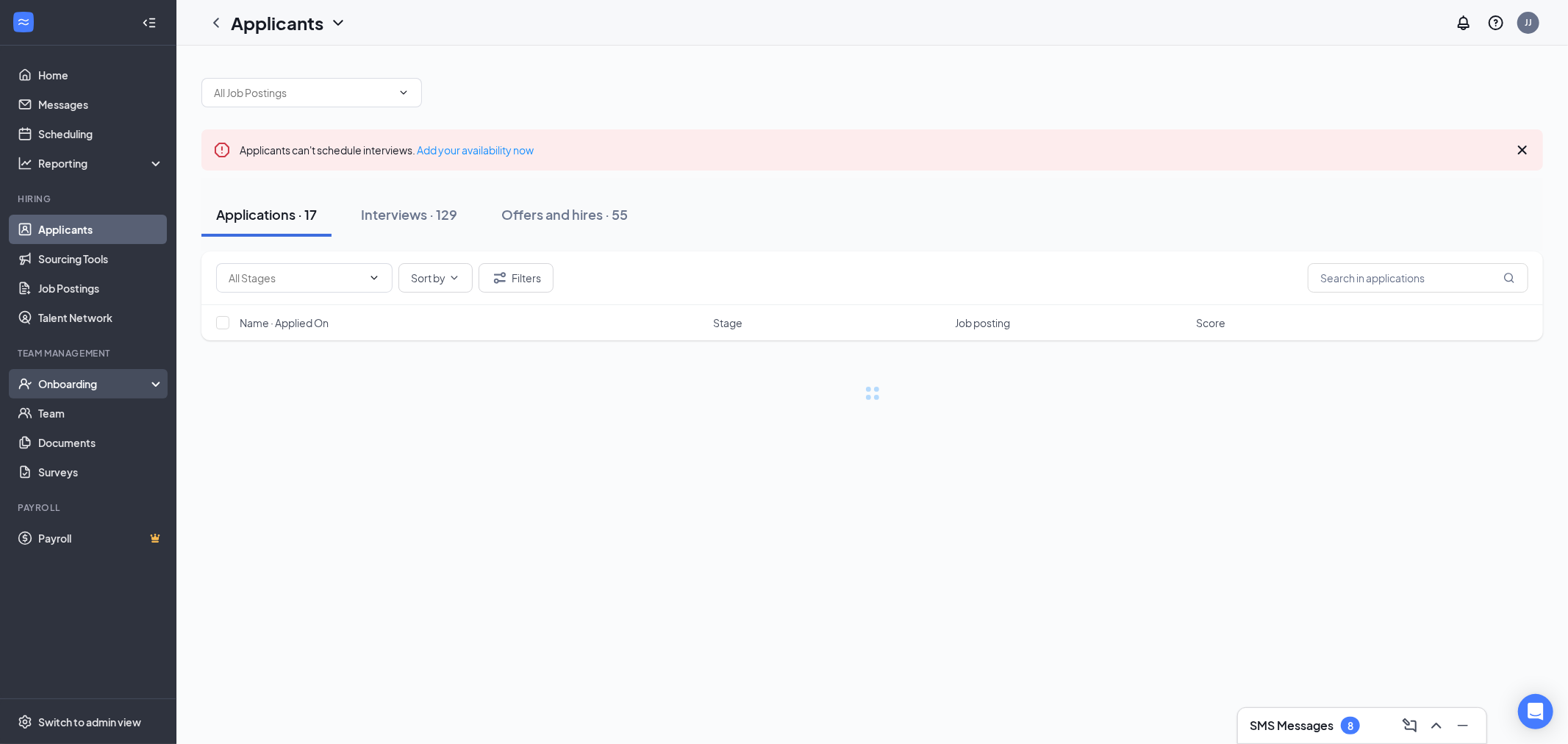
click at [91, 383] on div "Onboarding" at bounding box center [94, 384] width 114 height 15
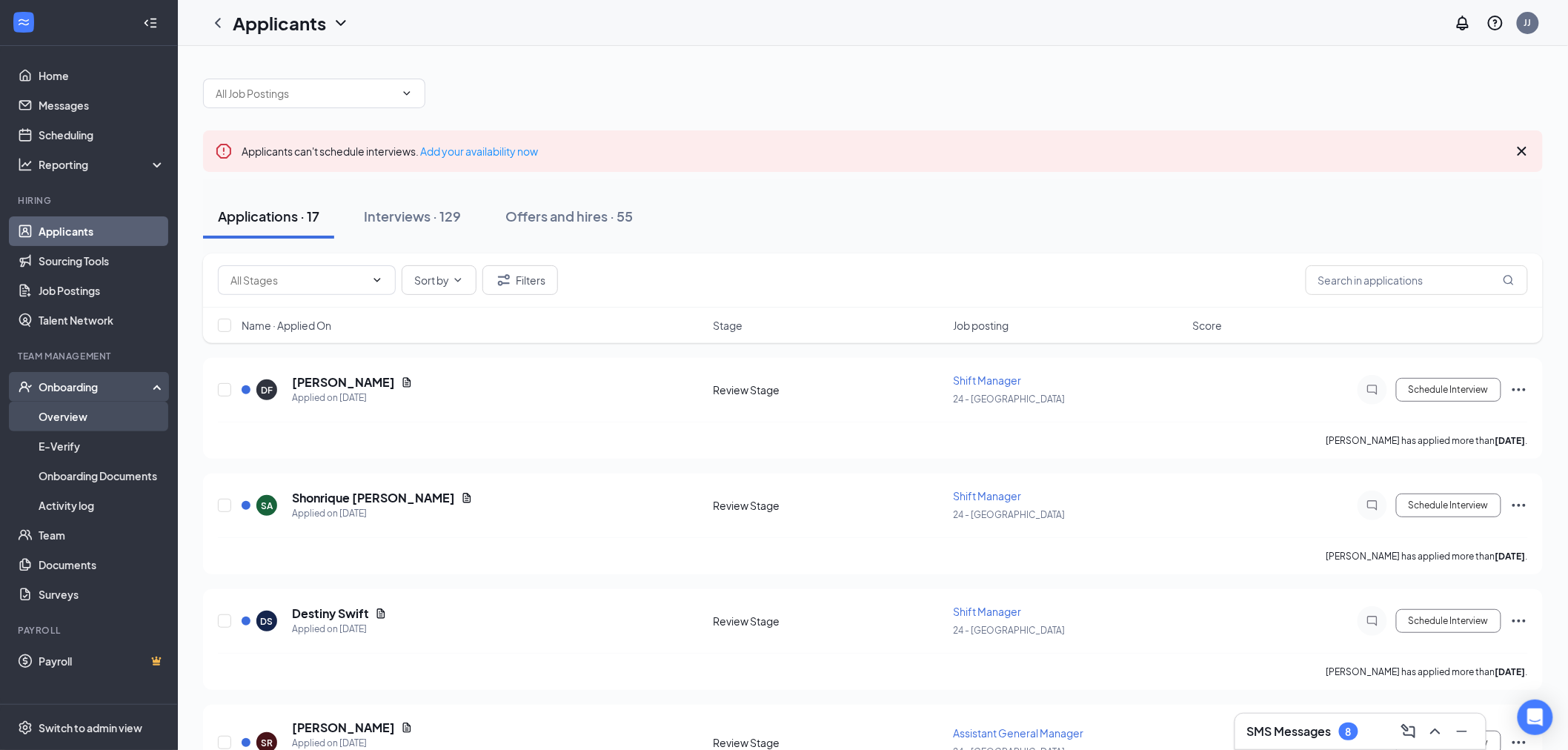
click at [106, 418] on link "Overview" at bounding box center [101, 416] width 127 height 29
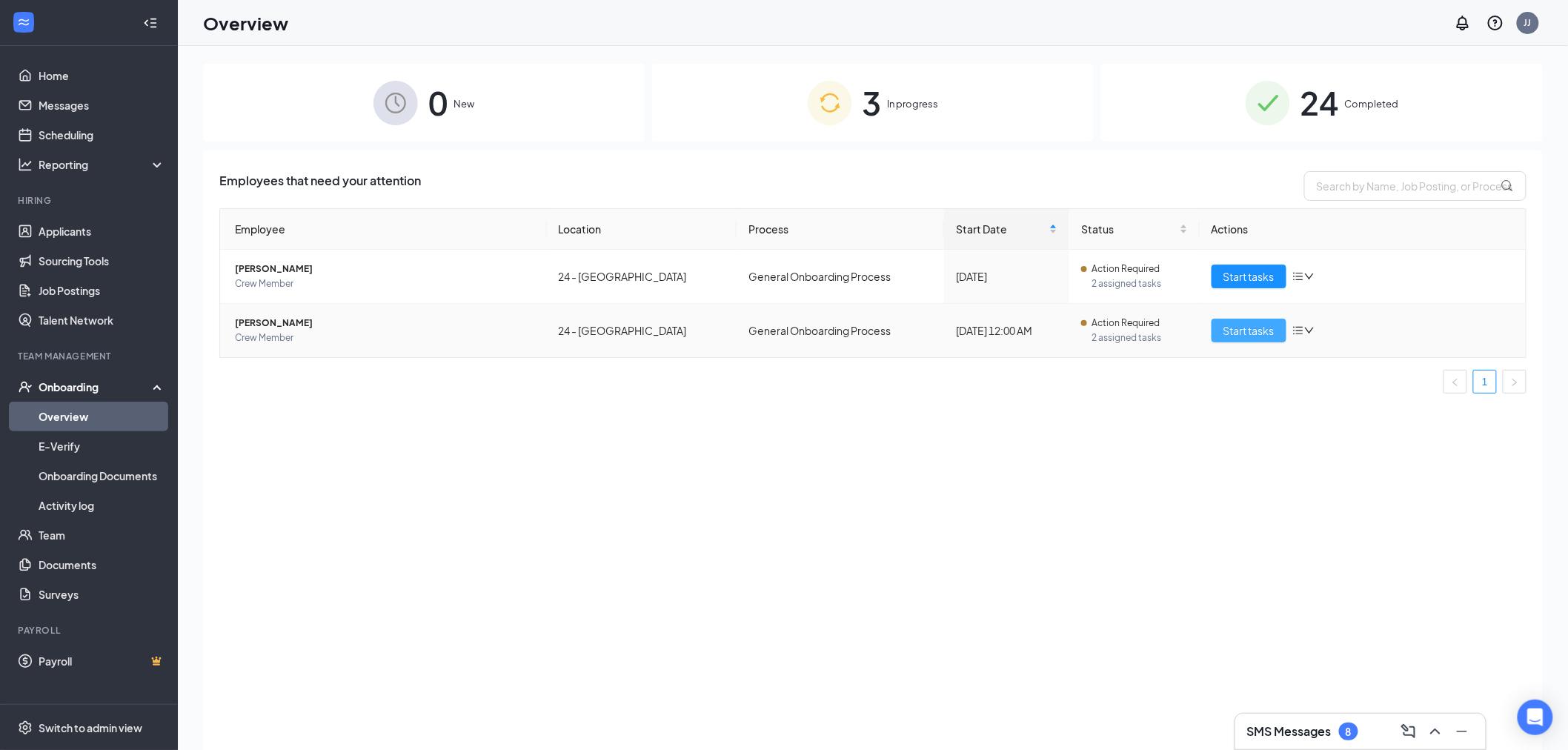
click at [1228, 330] on span "Start tasks" at bounding box center [1249, 330] width 51 height 16
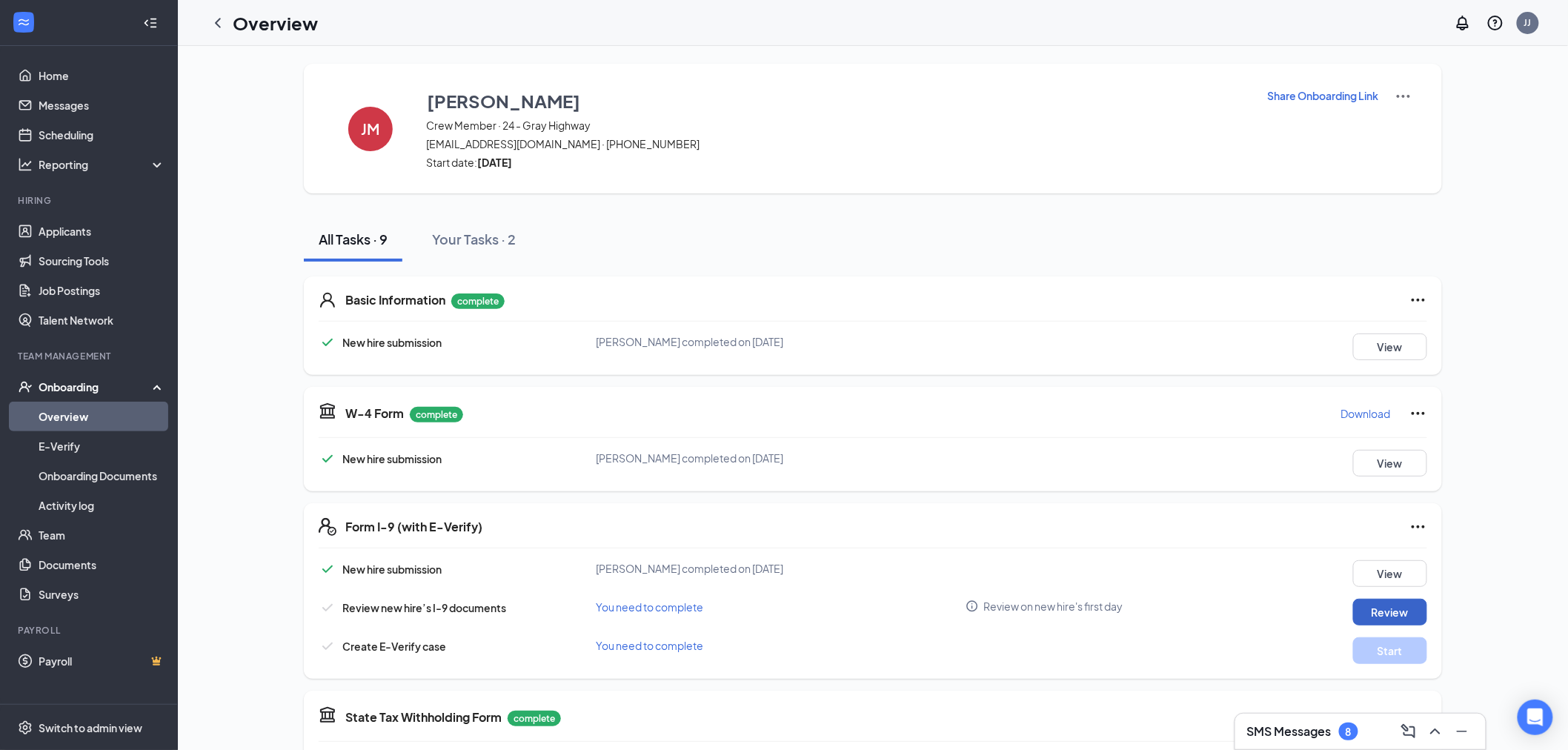
click at [1374, 610] on button "Review" at bounding box center [1391, 612] width 75 height 27
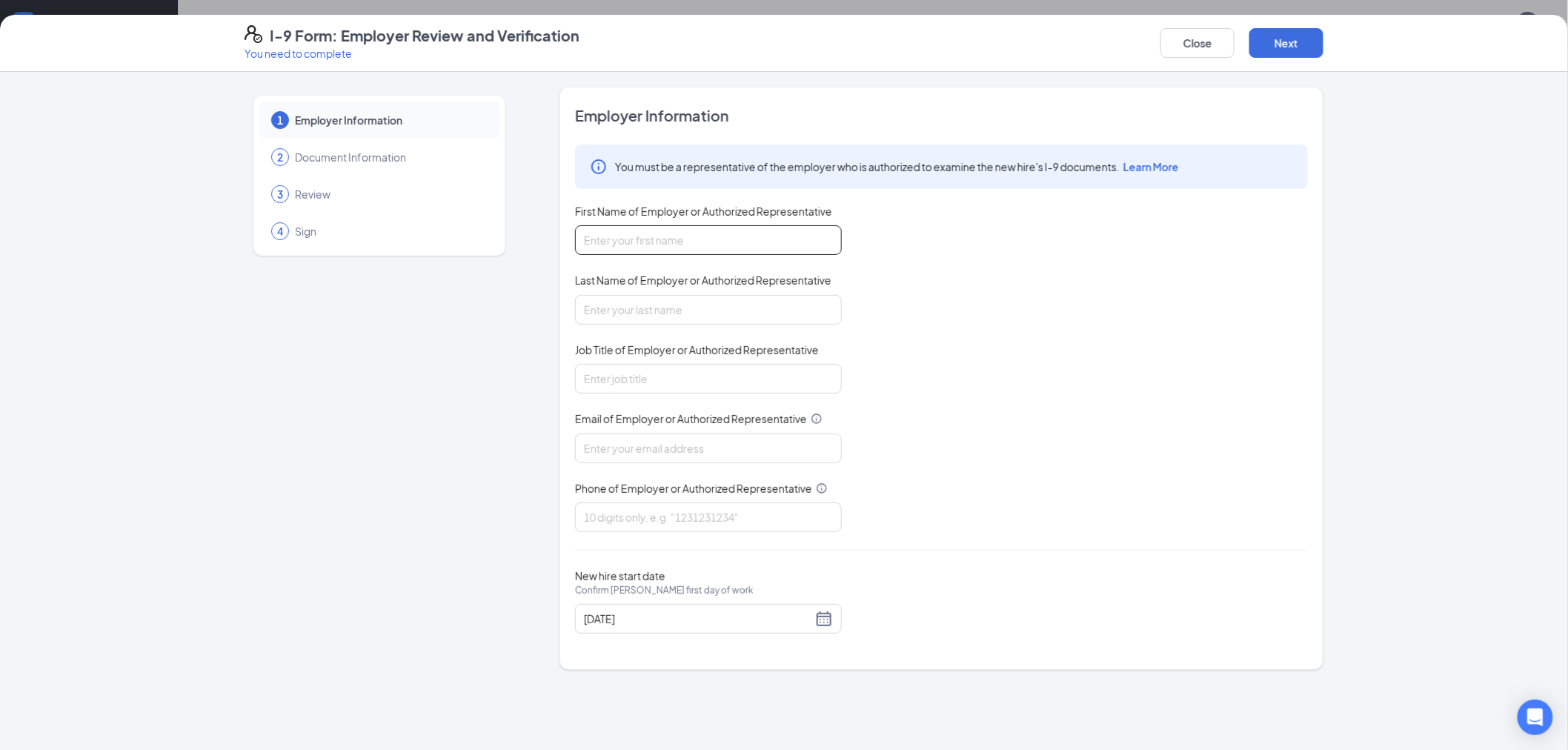
click at [708, 227] on input "First Name of Employer or Authorized Representative" at bounding box center [708, 240] width 267 height 29
type input "[PERSON_NAME]"
type input "[EMAIL_ADDRESS][DOMAIN_NAME]"
click at [688, 391] on input "Job Title of Employer or Authorized Representative" at bounding box center [708, 378] width 267 height 29
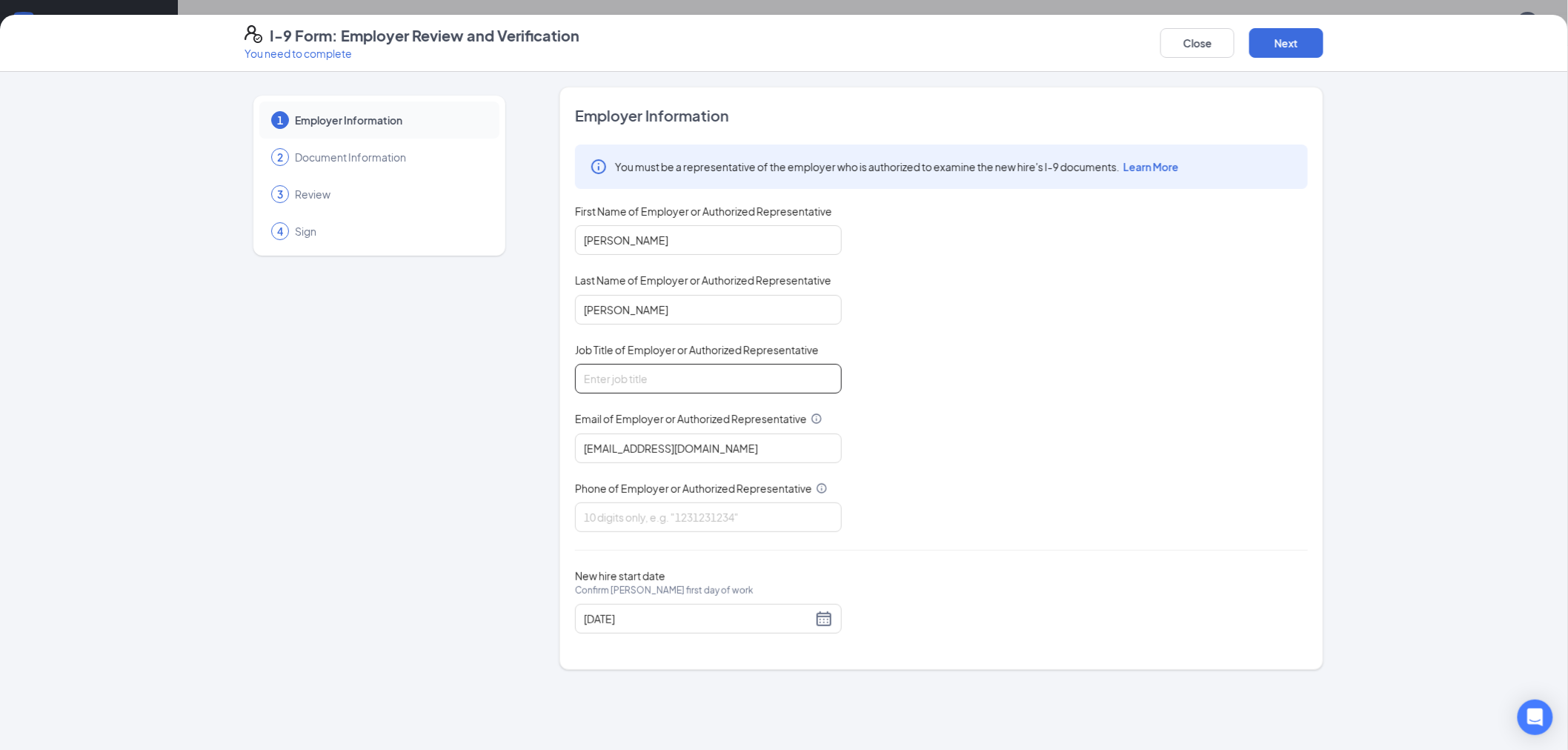
type input "GM"
click at [662, 519] on input "Phone of Employer or Authorized Representative" at bounding box center [708, 517] width 267 height 29
type input "4787559980"
click at [1265, 39] on button "Next" at bounding box center [1287, 43] width 75 height 29
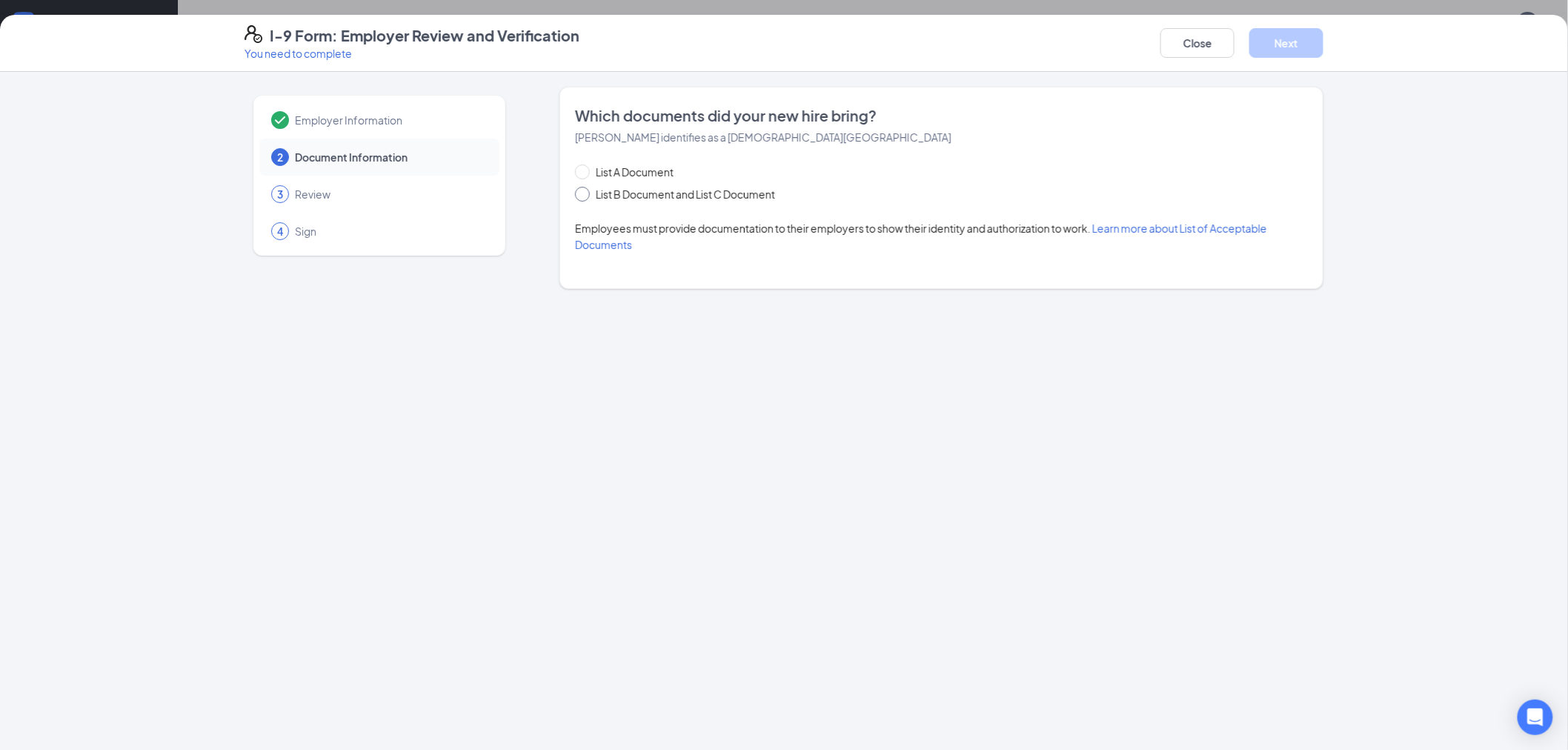
click at [587, 195] on span at bounding box center [582, 193] width 15 height 15
click at [586, 195] on input "List B Document and List C Document" at bounding box center [580, 192] width 11 height 11
radio input "true"
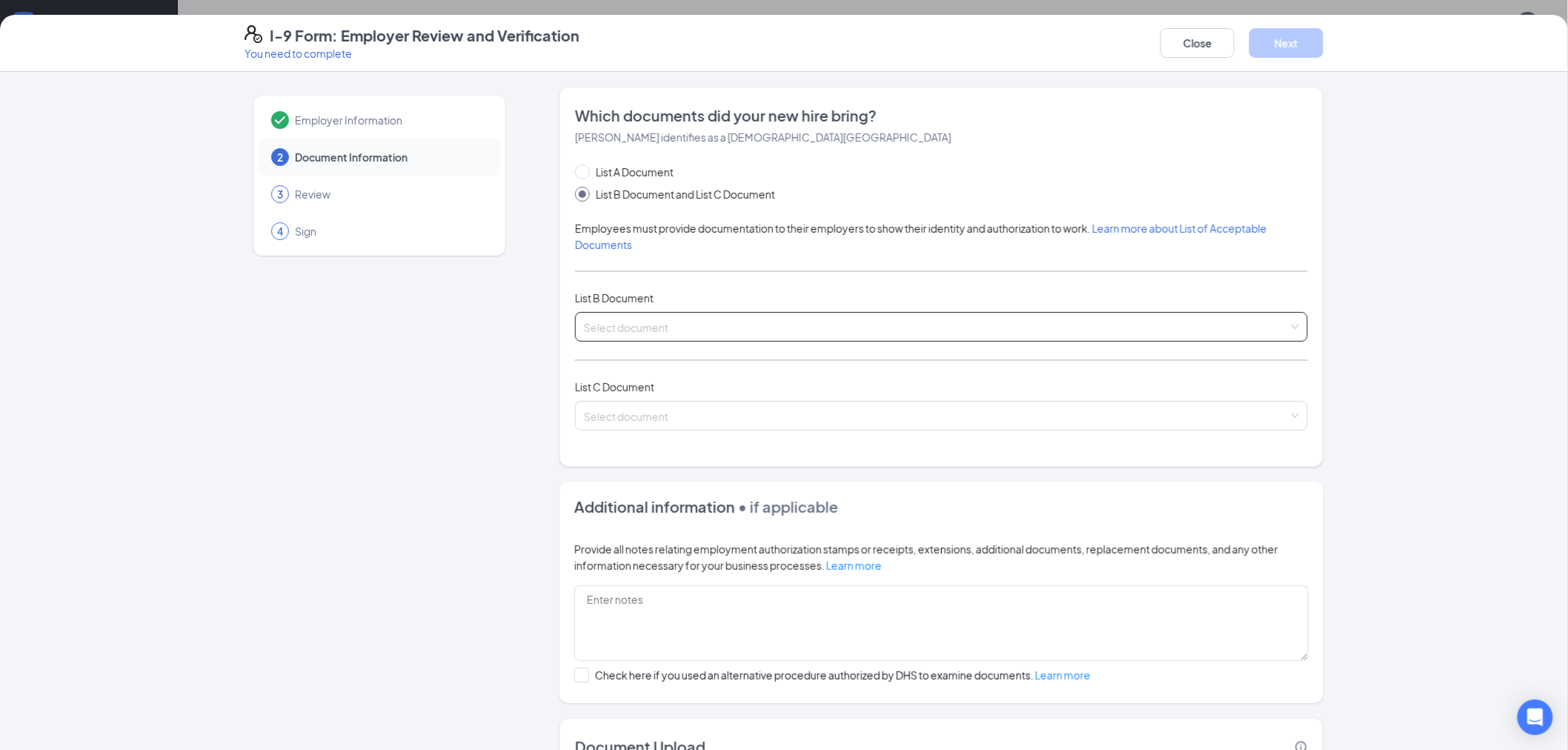
click at [625, 321] on input "search" at bounding box center [936, 323] width 705 height 22
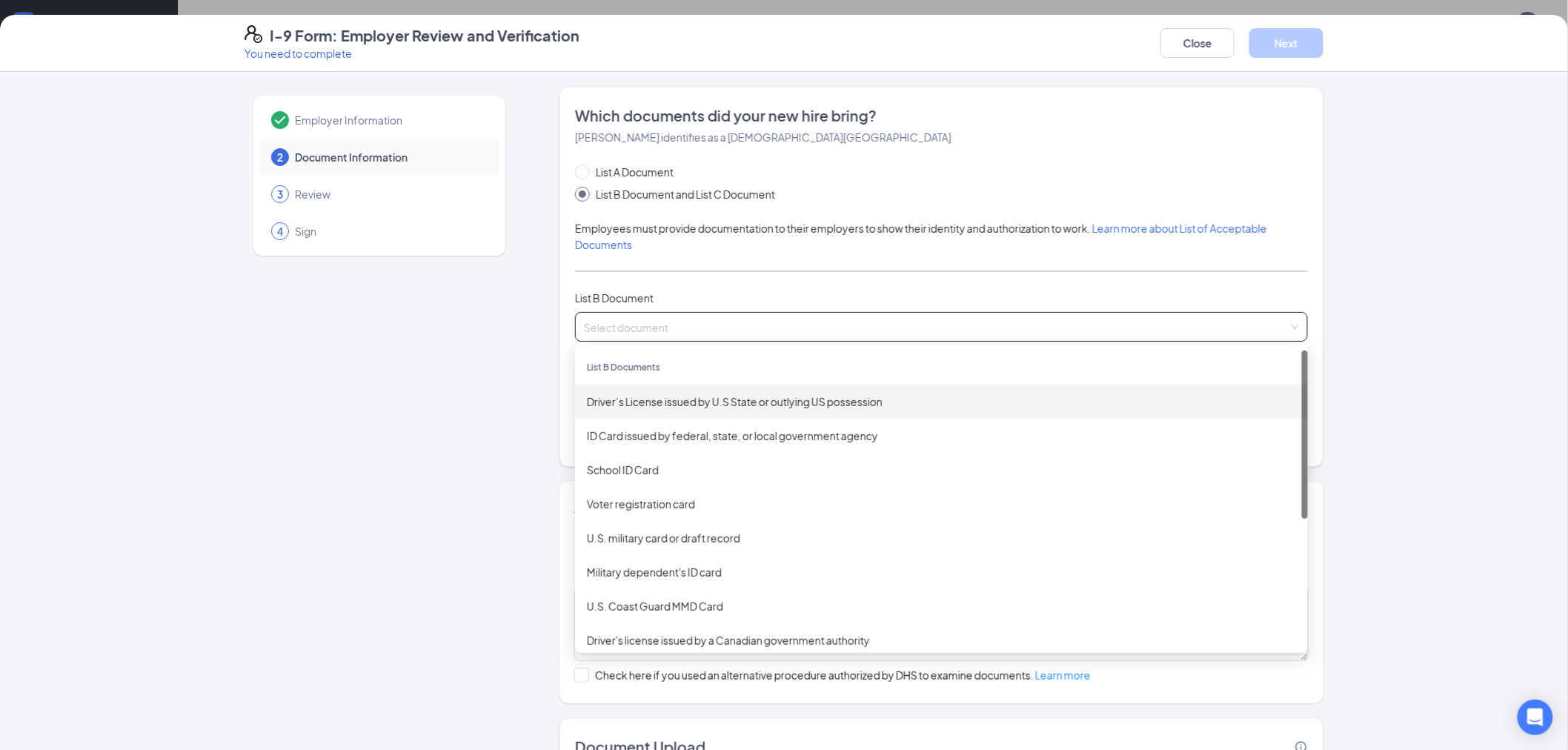
click at [643, 399] on div "Driver’s License issued by U.S State or outlying US possession" at bounding box center [941, 401] width 709 height 16
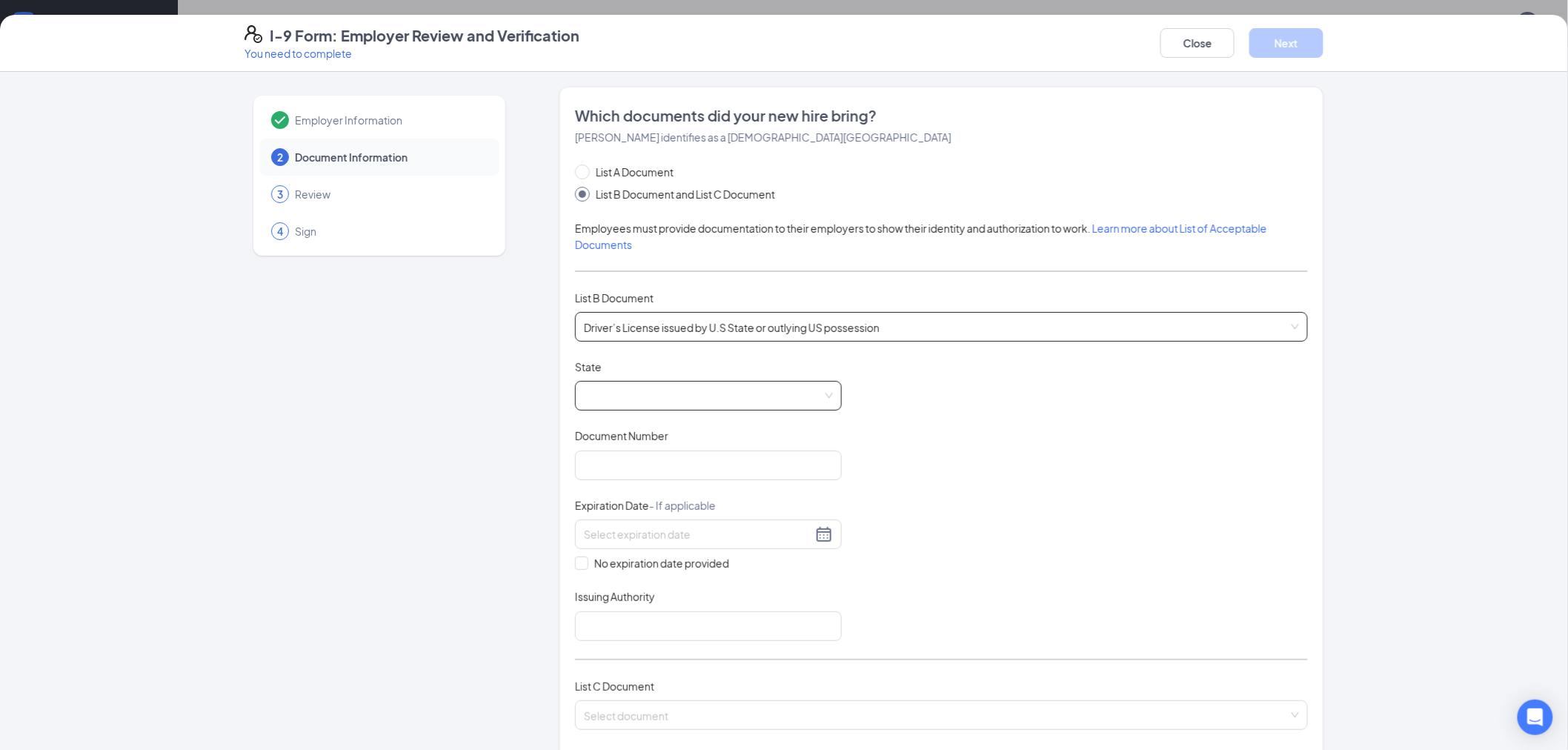
click at [647, 393] on span at bounding box center [708, 396] width 249 height 28
click at [632, 479] on div "[US_STATE]" at bounding box center [708, 483] width 243 height 16
click at [658, 457] on input "Document Number" at bounding box center [708, 465] width 267 height 29
type input "072562756"
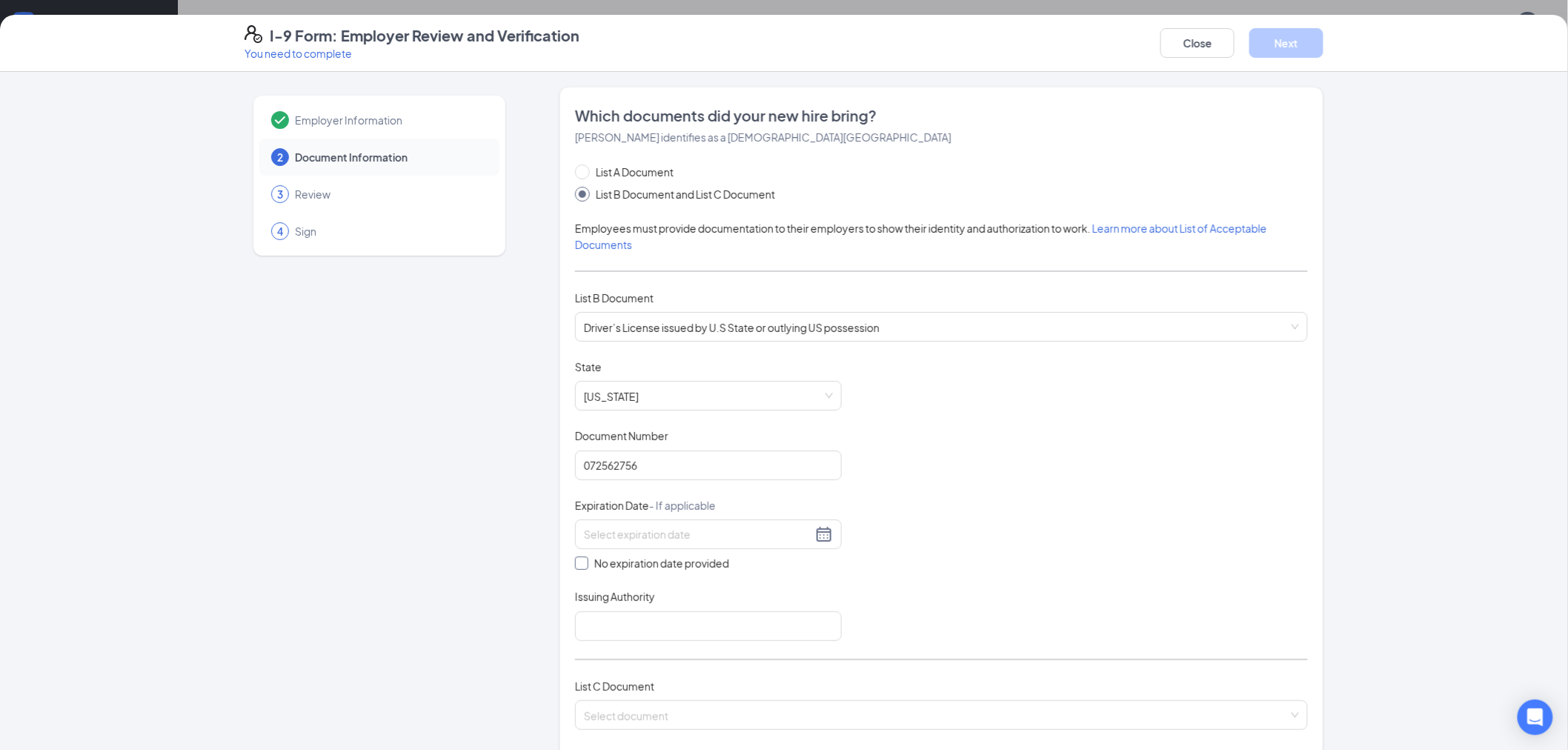
click at [579, 564] on span at bounding box center [581, 563] width 13 height 13
click at [579, 564] on input "No expiration date provided" at bounding box center [580, 562] width 11 height 11
checkbox input "true"
click at [623, 642] on input "Issuing Authority" at bounding box center [708, 628] width 267 height 29
type input "Ga"
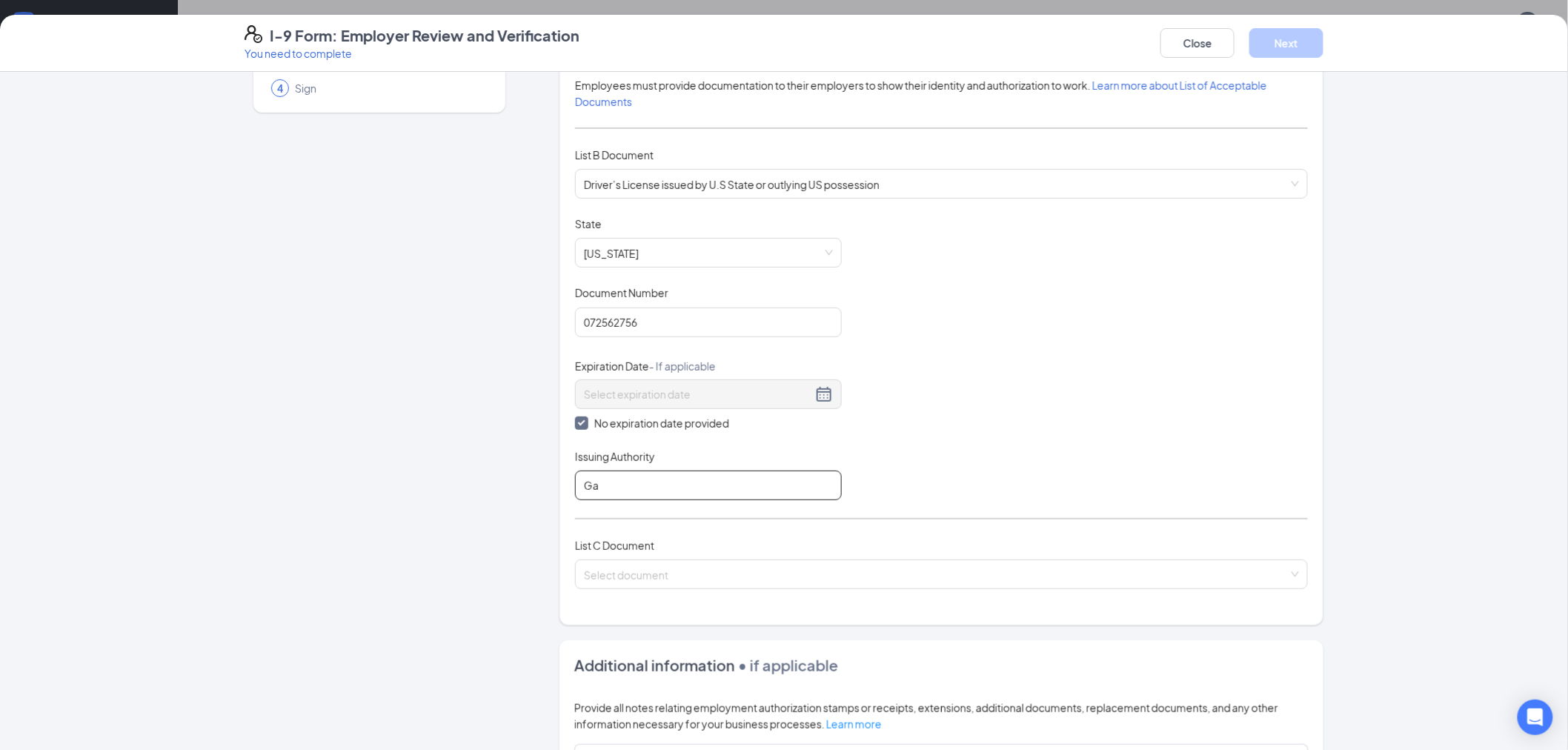
scroll to position [164, 0]
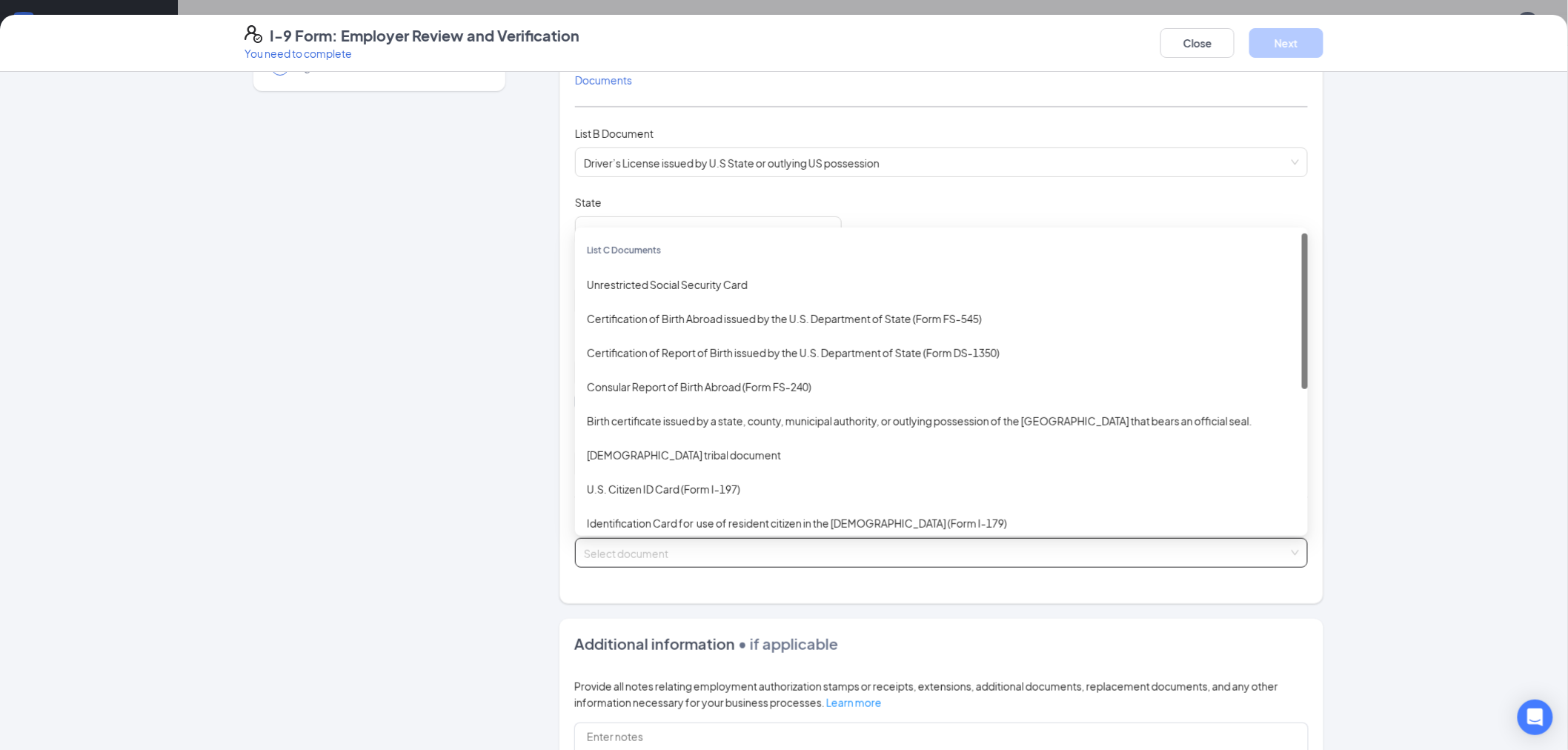
click at [708, 559] on input "search" at bounding box center [936, 549] width 705 height 22
click at [663, 282] on div "Unrestricted Social Security Card" at bounding box center [941, 285] width 709 height 16
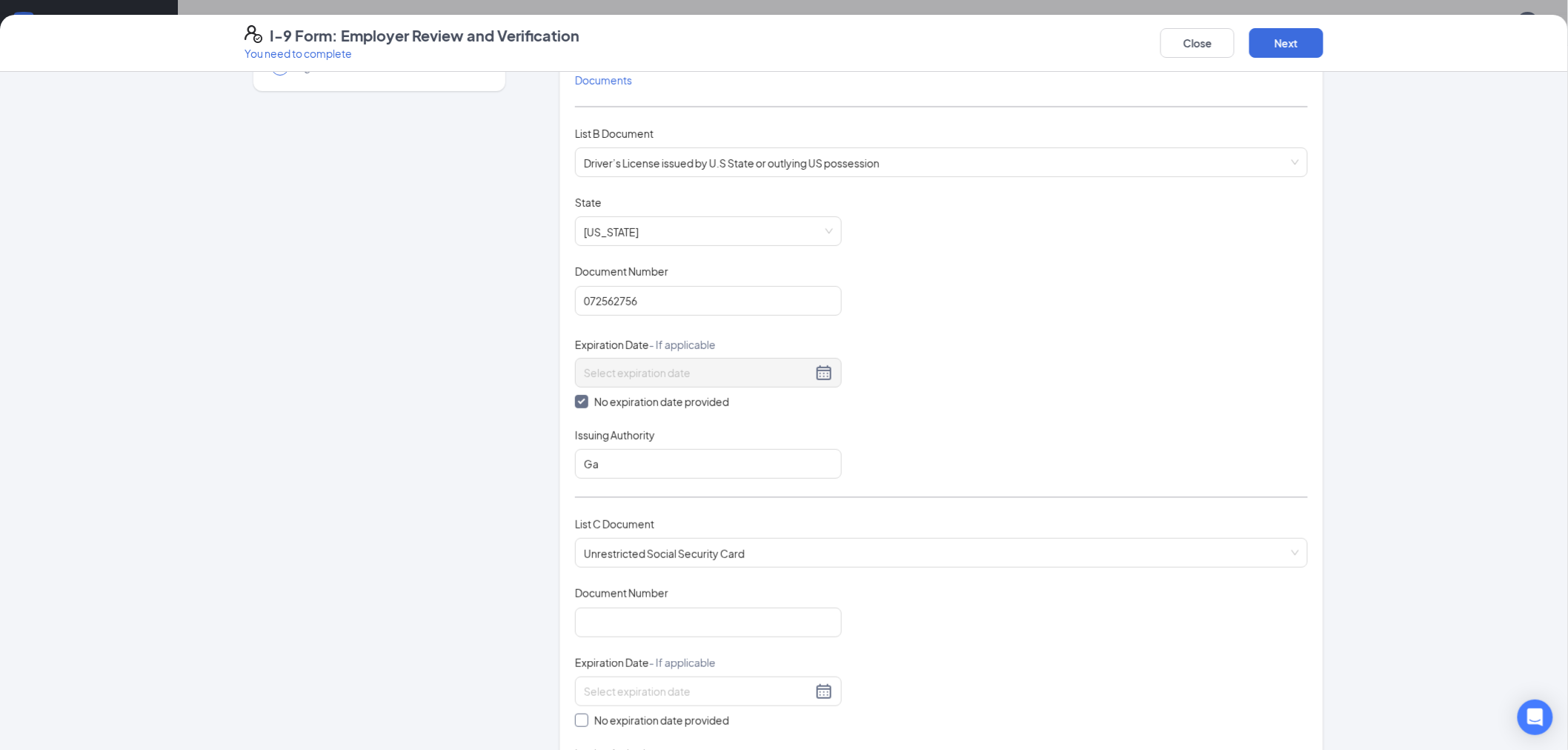
click at [581, 716] on span at bounding box center [581, 720] width 13 height 13
click at [581, 716] on input "No expiration date provided" at bounding box center [580, 719] width 11 height 11
checkbox input "true"
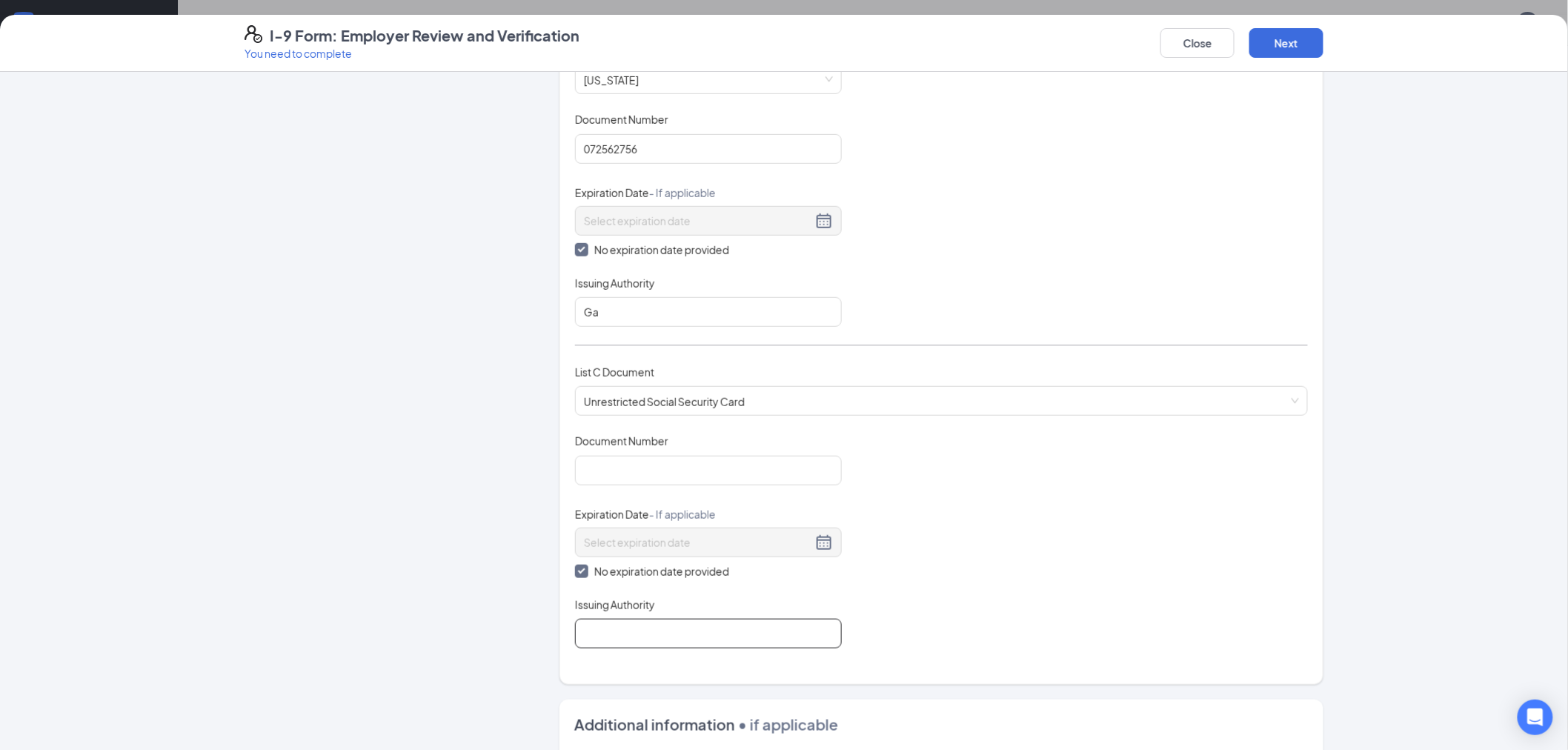
scroll to position [329, 0]
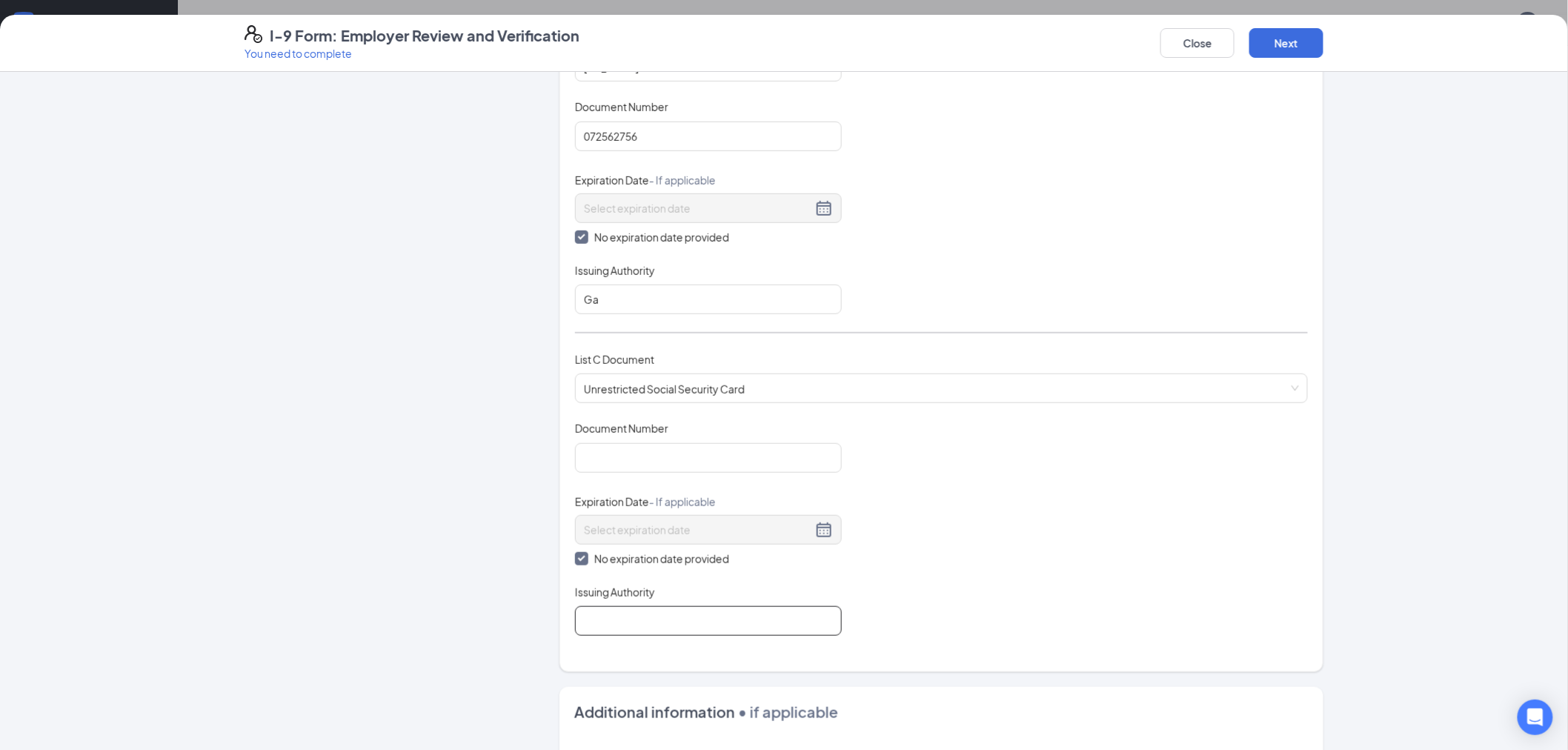
click at [679, 626] on input "Issuing Authority" at bounding box center [708, 620] width 267 height 29
type input "Social Security Administration"
click at [613, 466] on input "Document Number" at bounding box center [708, 457] width 267 height 29
type input "667347486"
click at [1280, 49] on button "Next" at bounding box center [1287, 43] width 75 height 29
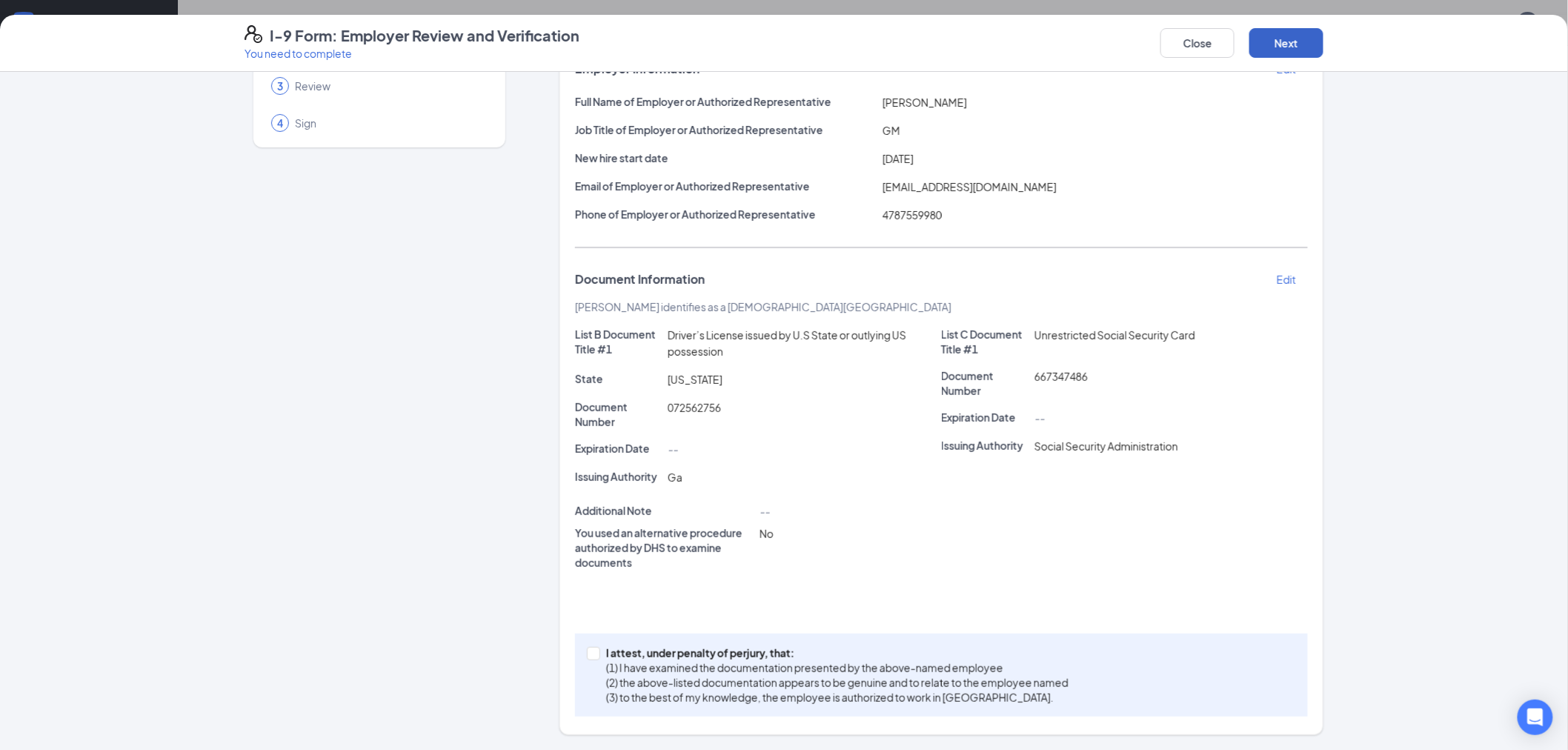
scroll to position [121, 0]
click at [587, 654] on input "I attest, under penalty of [PERSON_NAME], that: (1) I have examined the documen…" at bounding box center [592, 652] width 11 height 11
checkbox input "true"
click at [1298, 43] on button "Next" at bounding box center [1287, 43] width 75 height 29
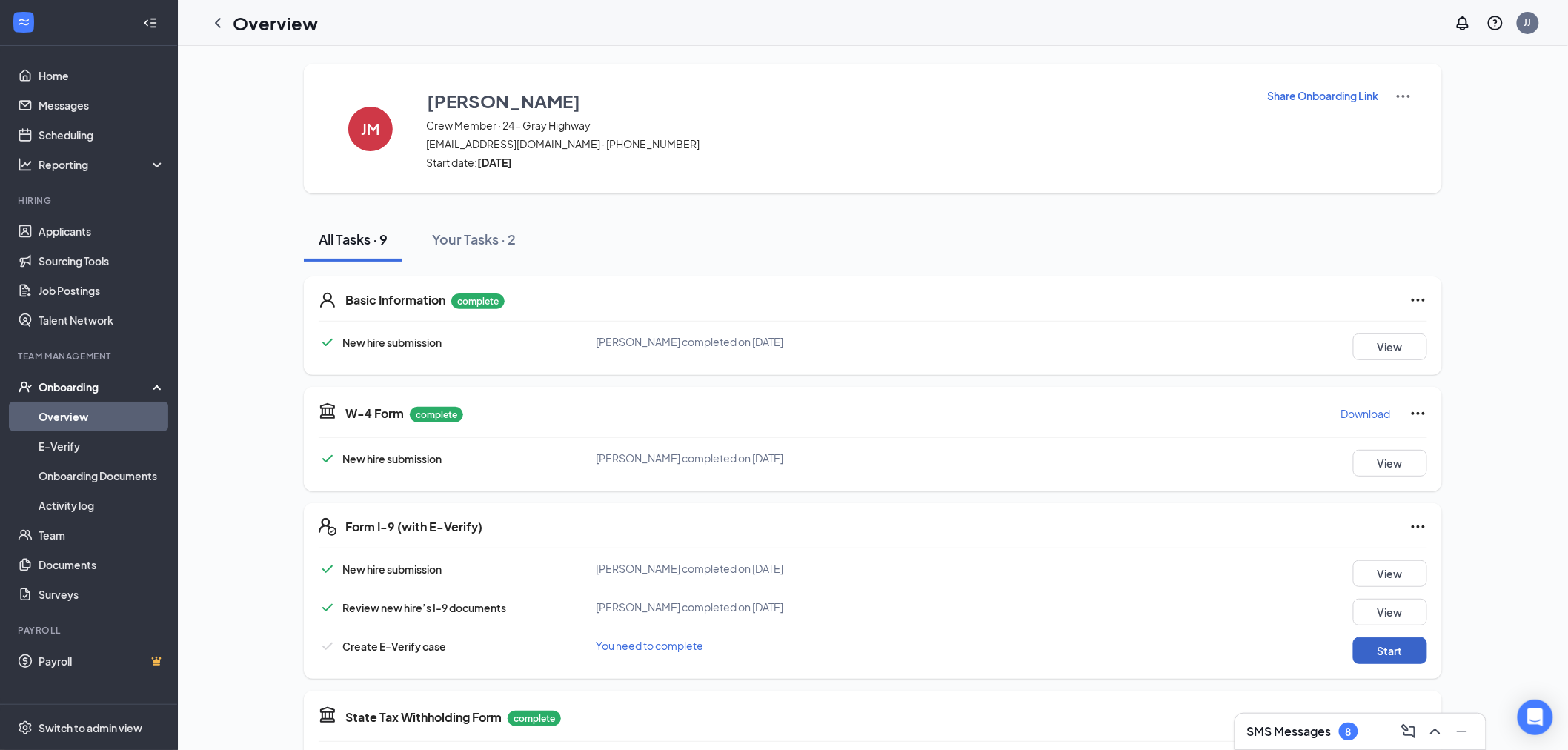
click at [1366, 641] on button "Start" at bounding box center [1391, 651] width 75 height 27
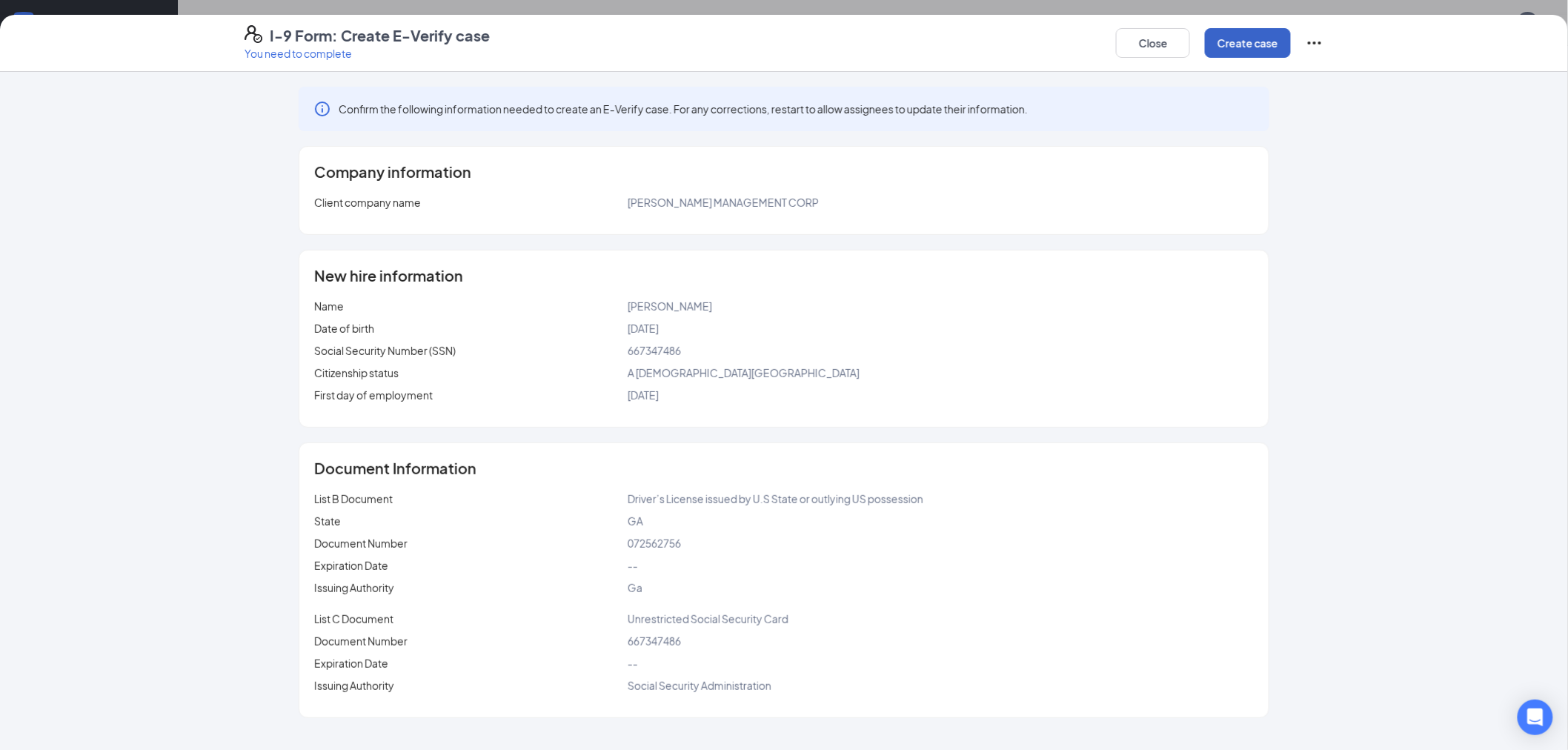
click at [1239, 40] on button "Create case" at bounding box center [1248, 43] width 86 height 29
